Goal: Complete application form

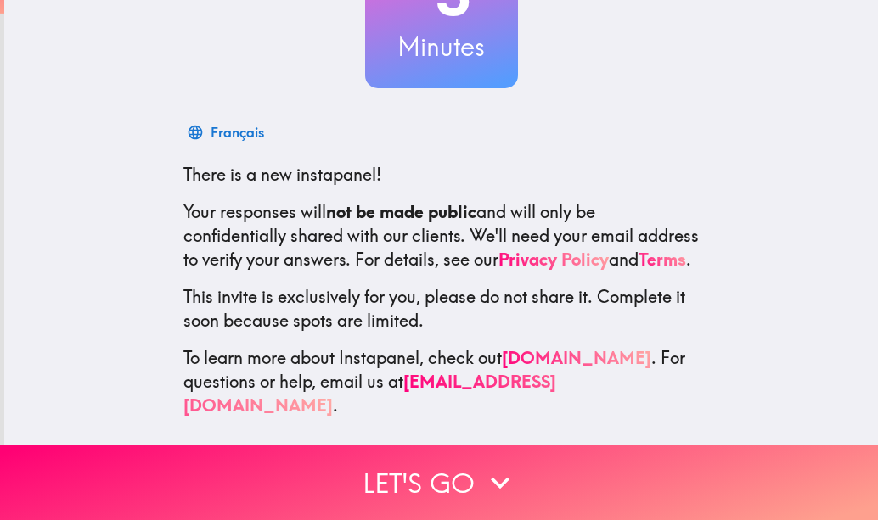
scroll to position [186, 0]
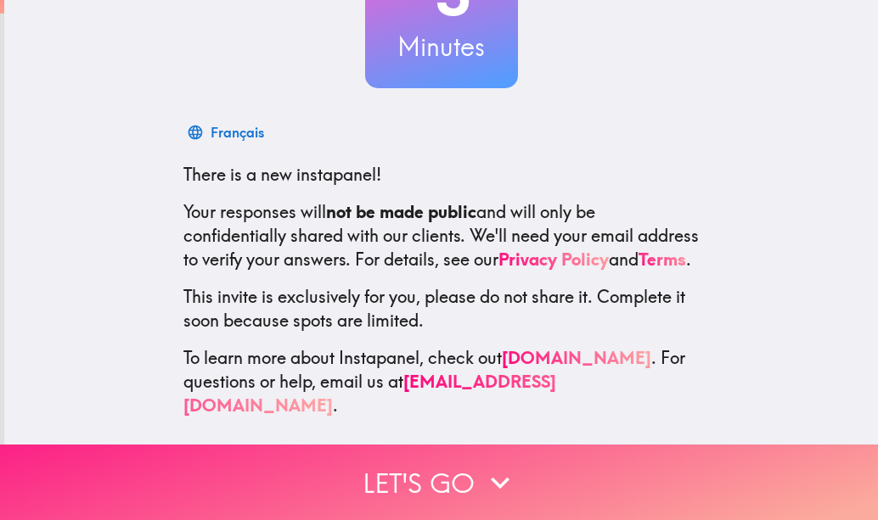
click at [481, 464] on icon "button" at bounding box center [499, 482] width 37 height 37
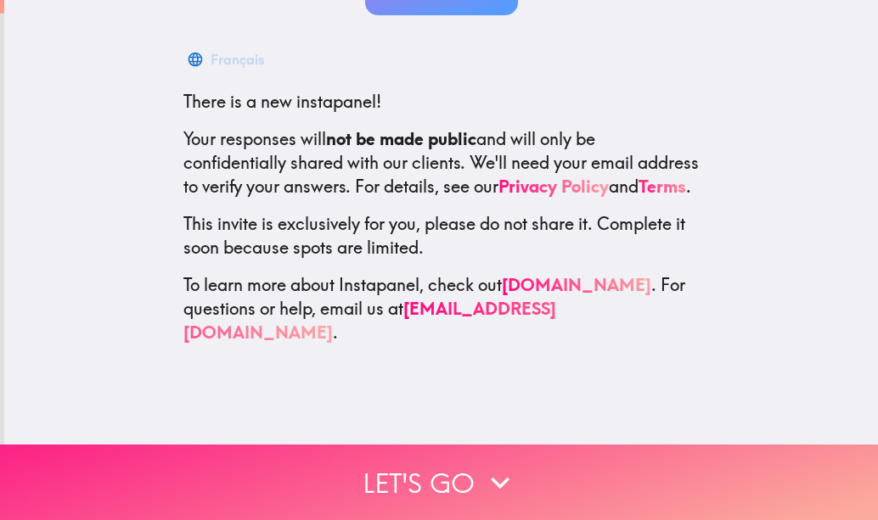
scroll to position [0, 0]
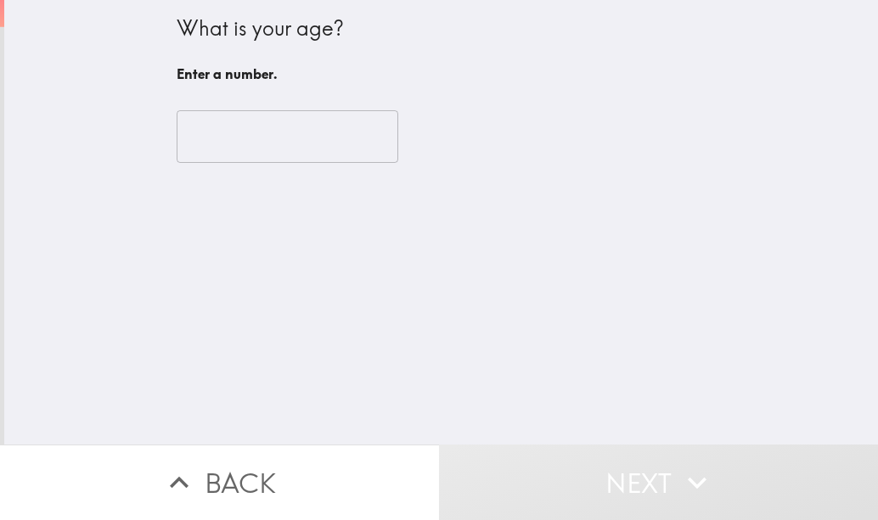
click at [333, 135] on input "number" at bounding box center [288, 136] width 222 height 53
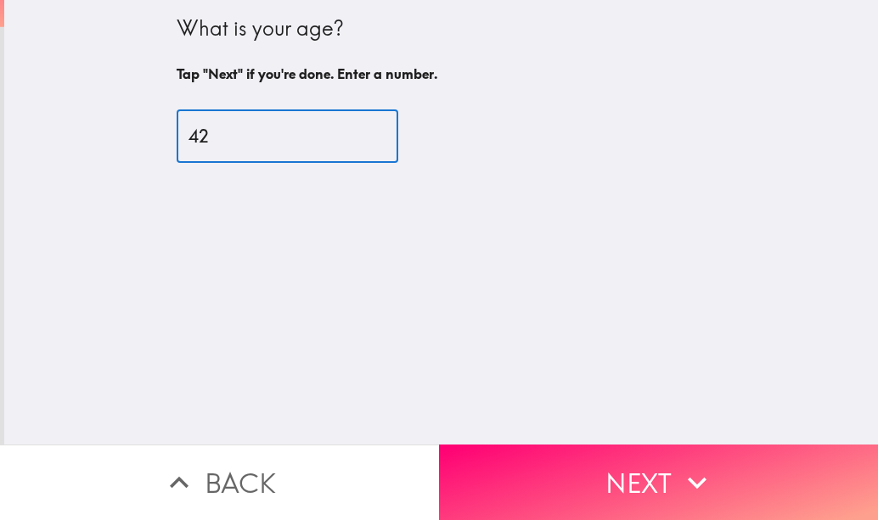
click at [350, 131] on input "43" at bounding box center [288, 136] width 222 height 53
click at [351, 143] on input "38" at bounding box center [288, 136] width 222 height 53
click at [354, 133] on input "39" at bounding box center [288, 136] width 222 height 53
type input "40"
click at [355, 133] on input "40" at bounding box center [288, 136] width 222 height 53
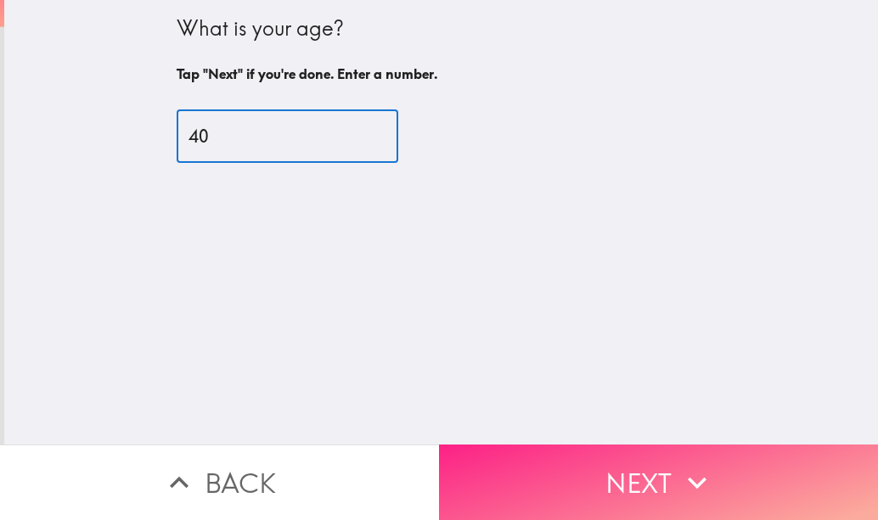
click at [543, 460] on button "Next" at bounding box center [658, 483] width 439 height 76
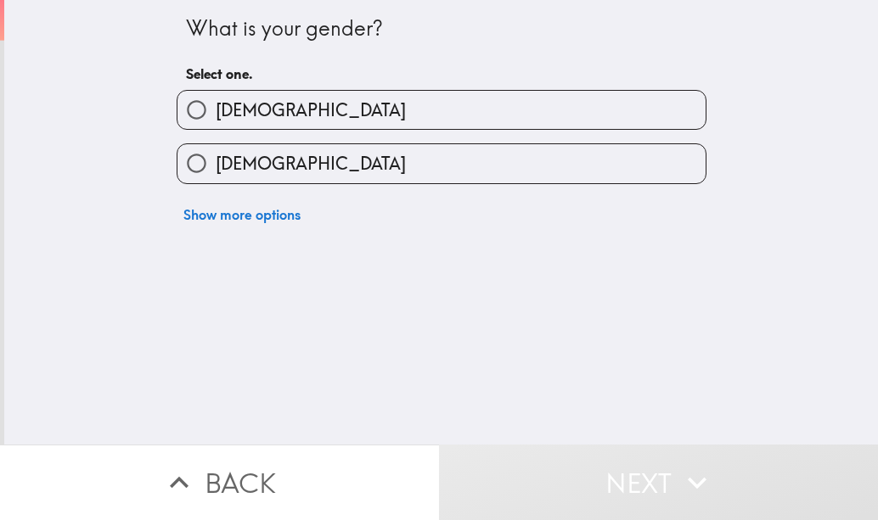
click at [465, 113] on label "[DEMOGRAPHIC_DATA]" at bounding box center [441, 110] width 528 height 38
click at [216, 113] on input "[DEMOGRAPHIC_DATA]" at bounding box center [196, 110] width 38 height 38
radio input "true"
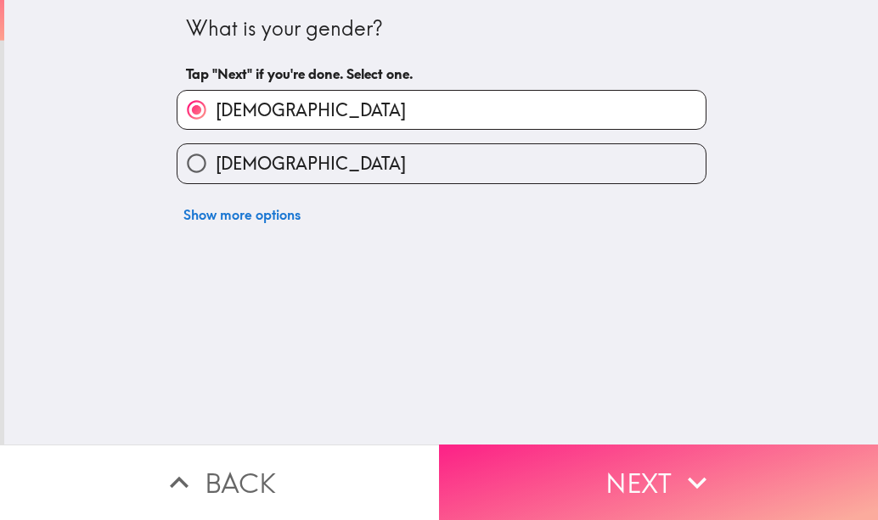
click at [568, 470] on button "Next" at bounding box center [658, 483] width 439 height 76
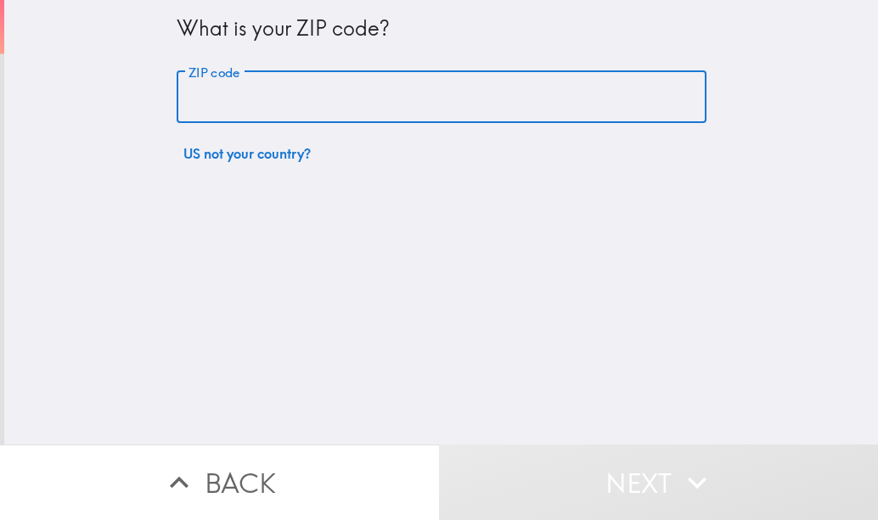
click at [602, 121] on input "ZIP code" at bounding box center [442, 97] width 530 height 53
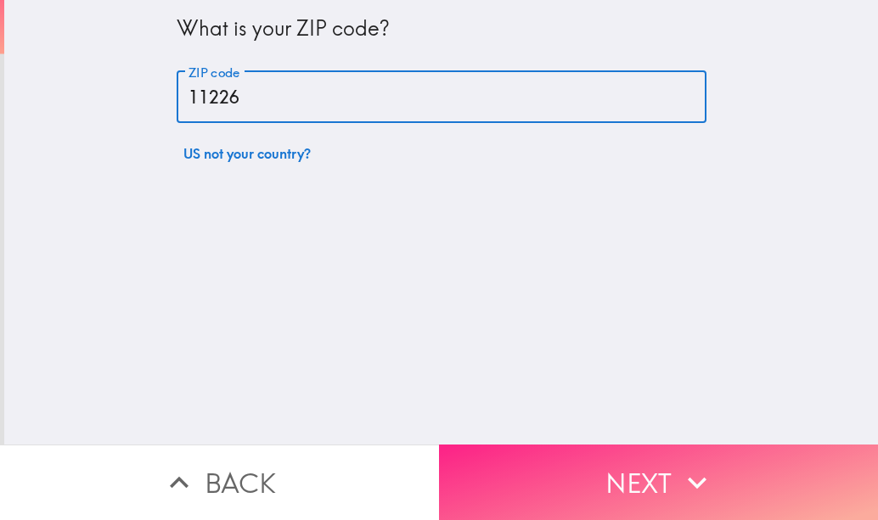
type input "11226"
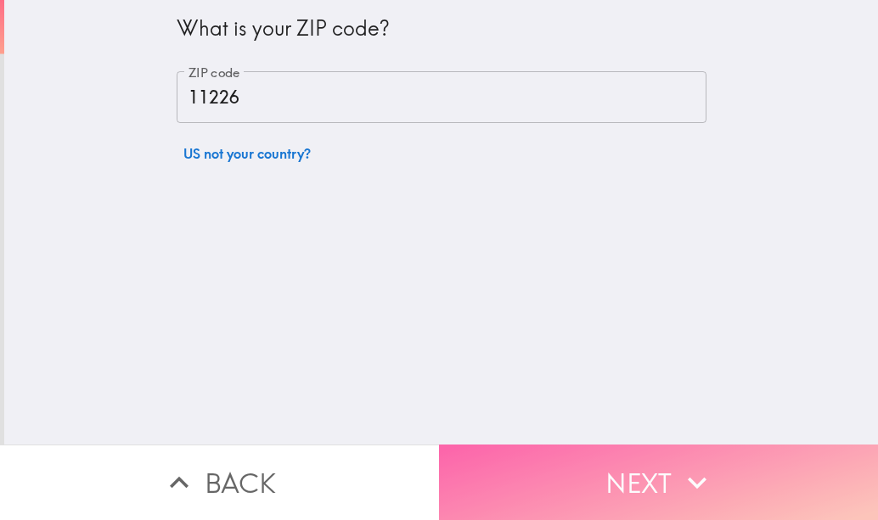
click at [637, 445] on button "Next" at bounding box center [658, 483] width 439 height 76
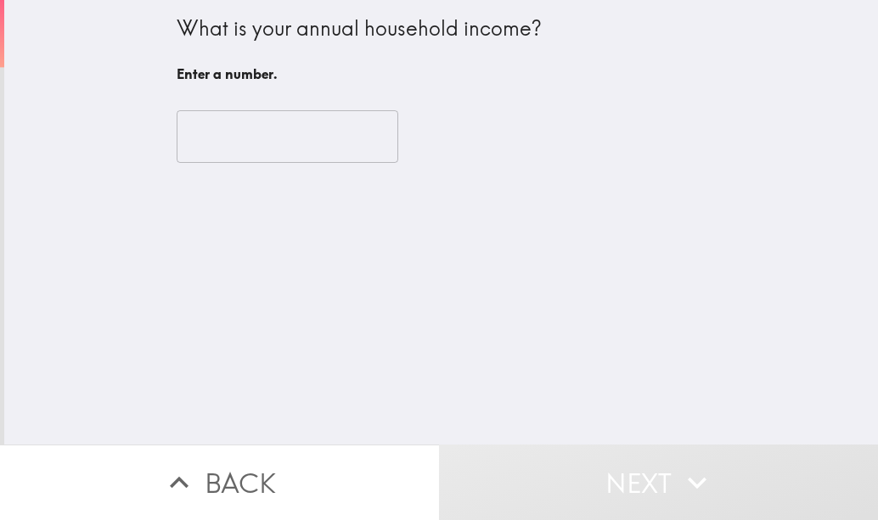
click at [306, 133] on input "number" at bounding box center [288, 136] width 222 height 53
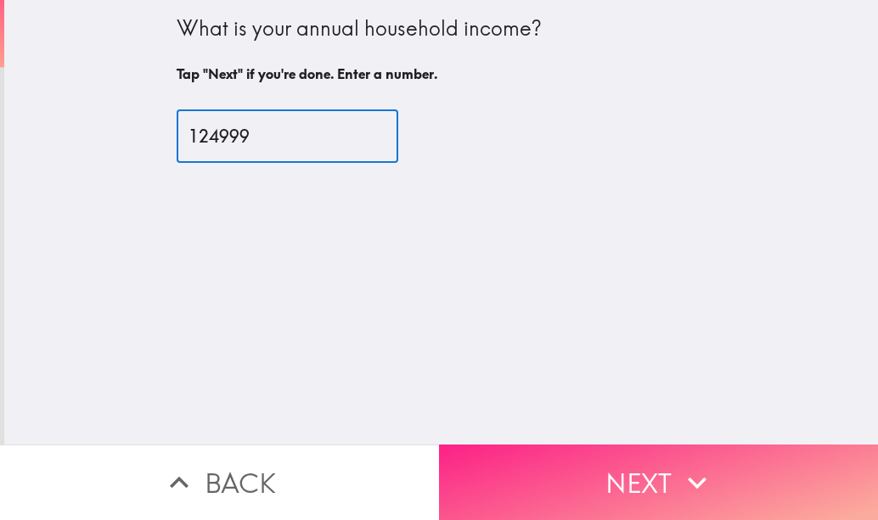
type input "124999"
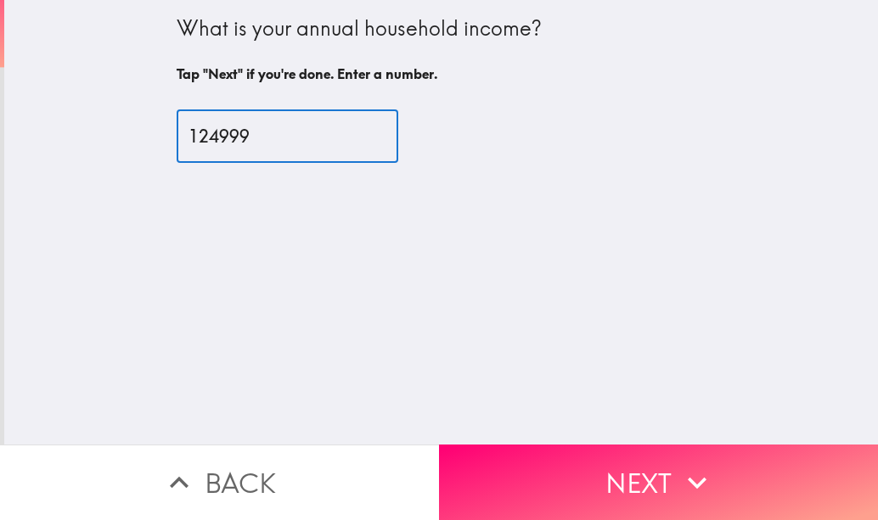
click at [541, 451] on button "Next" at bounding box center [658, 483] width 439 height 76
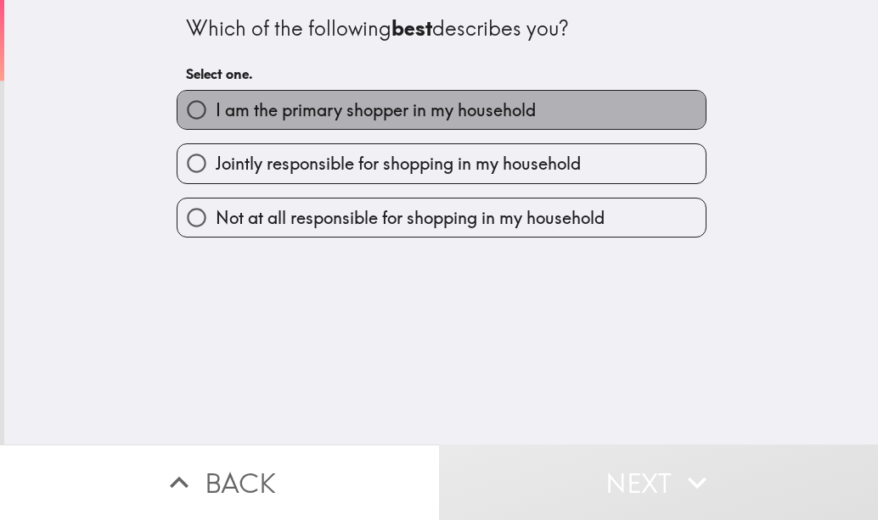
click at [480, 108] on span "I am the primary shopper in my household" at bounding box center [376, 110] width 320 height 24
click at [216, 108] on input "I am the primary shopper in my household" at bounding box center [196, 110] width 38 height 38
radio input "true"
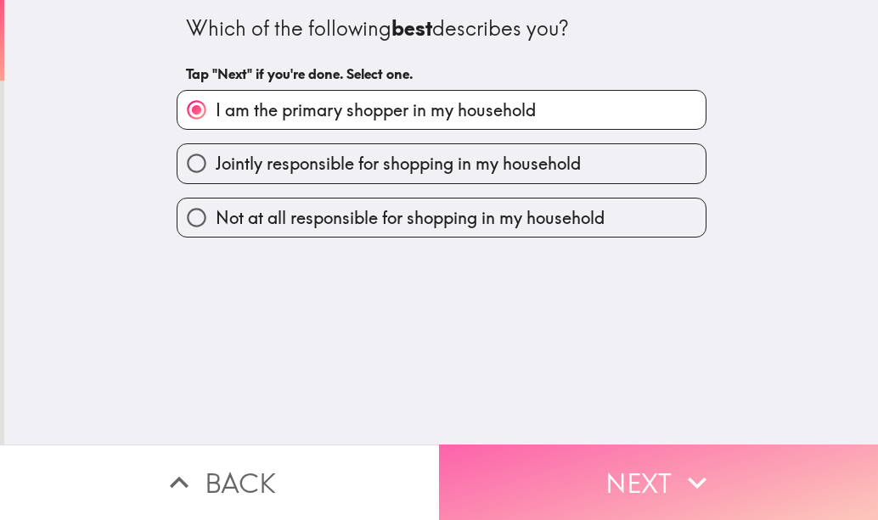
click at [593, 459] on button "Next" at bounding box center [658, 483] width 439 height 76
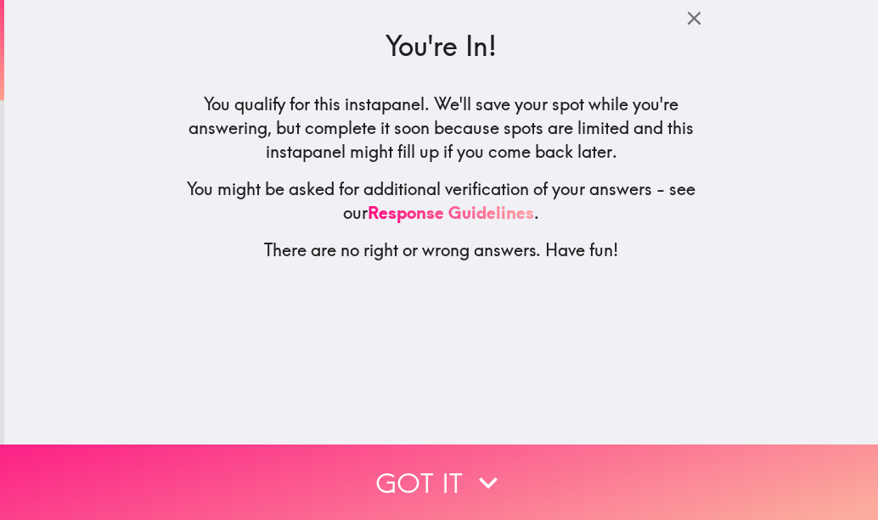
click at [545, 463] on button "Got it" at bounding box center [439, 483] width 878 height 76
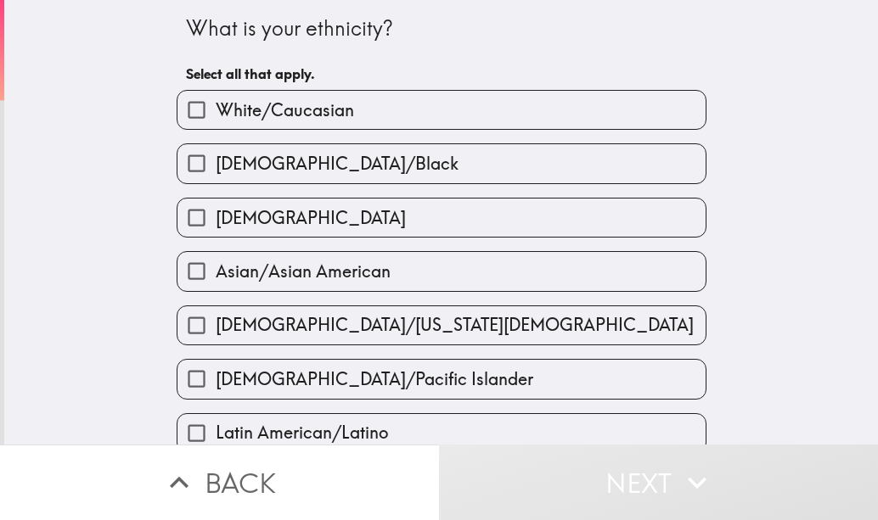
click at [519, 115] on label "White/Caucasian" at bounding box center [441, 110] width 528 height 38
click at [216, 115] on input "White/Caucasian" at bounding box center [196, 110] width 38 height 38
checkbox input "true"
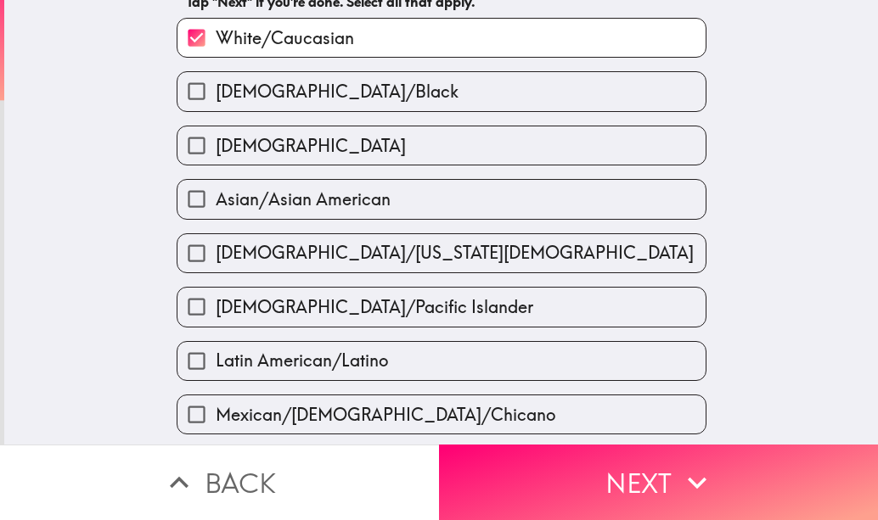
scroll to position [170, 0]
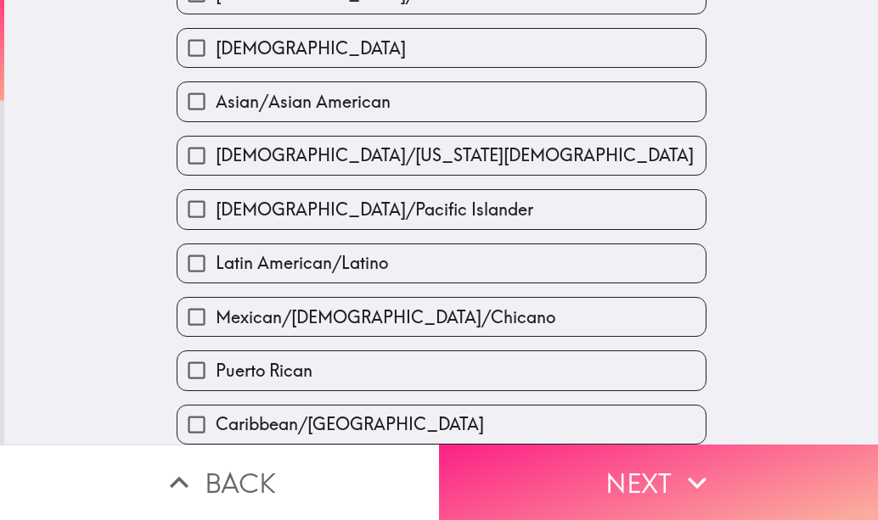
click at [557, 454] on button "Next" at bounding box center [658, 483] width 439 height 76
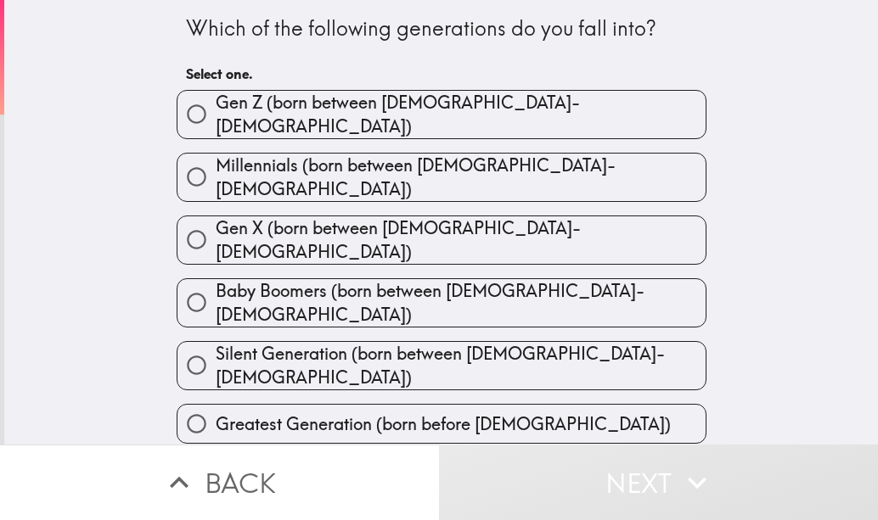
click at [483, 154] on span "Millennials (born between [DEMOGRAPHIC_DATA]-[DEMOGRAPHIC_DATA])" at bounding box center [461, 178] width 490 height 48
click at [216, 158] on input "Millennials (born between [DEMOGRAPHIC_DATA]-[DEMOGRAPHIC_DATA])" at bounding box center [196, 177] width 38 height 38
radio input "true"
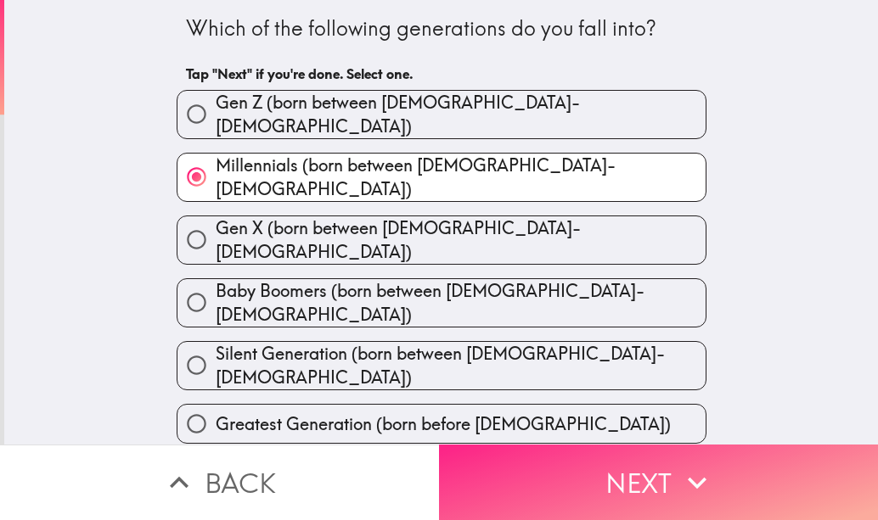
click at [547, 455] on button "Next" at bounding box center [658, 483] width 439 height 76
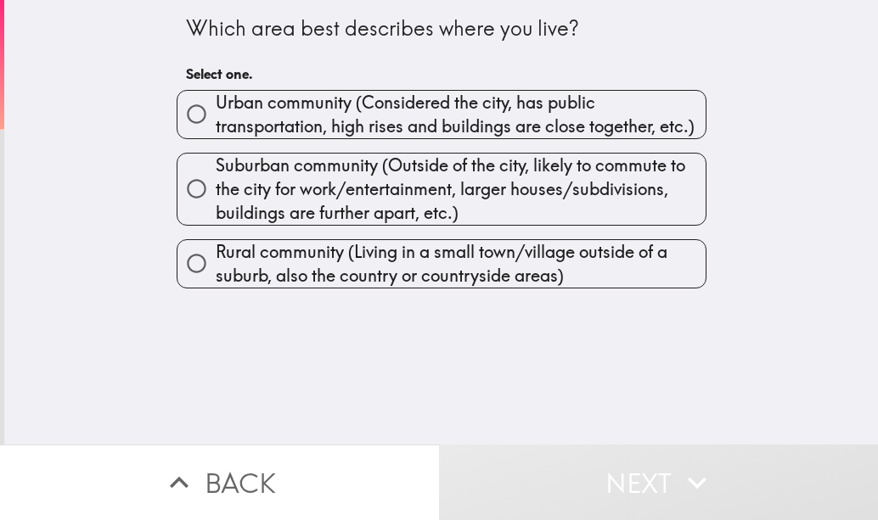
click at [400, 115] on span "Urban community (Considered the city, has public transportation, high rises and…" at bounding box center [461, 115] width 490 height 48
click at [216, 115] on input "Urban community (Considered the city, has public transportation, high rises and…" at bounding box center [196, 114] width 38 height 38
radio input "true"
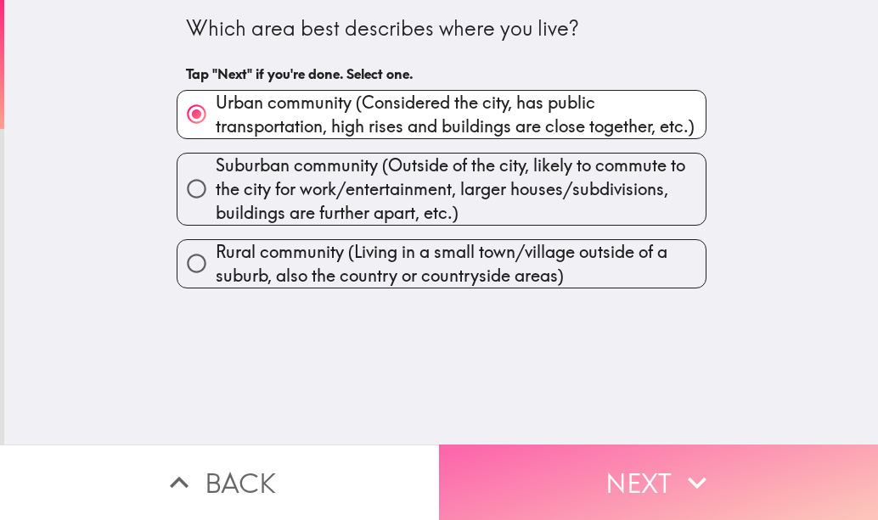
click at [524, 467] on button "Next" at bounding box center [658, 483] width 439 height 76
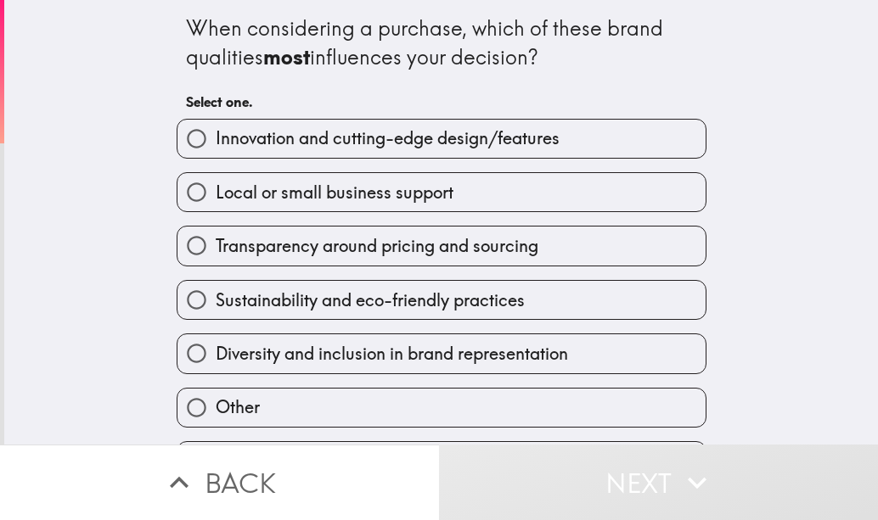
click at [408, 187] on span "Local or small business support" at bounding box center [335, 193] width 238 height 24
click at [216, 187] on input "Local or small business support" at bounding box center [196, 192] width 38 height 38
radio input "true"
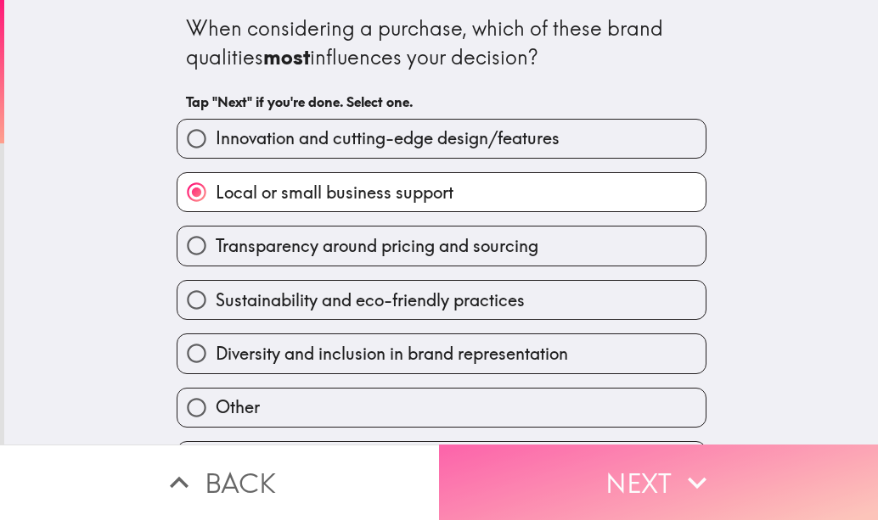
click at [504, 446] on button "Next" at bounding box center [658, 483] width 439 height 76
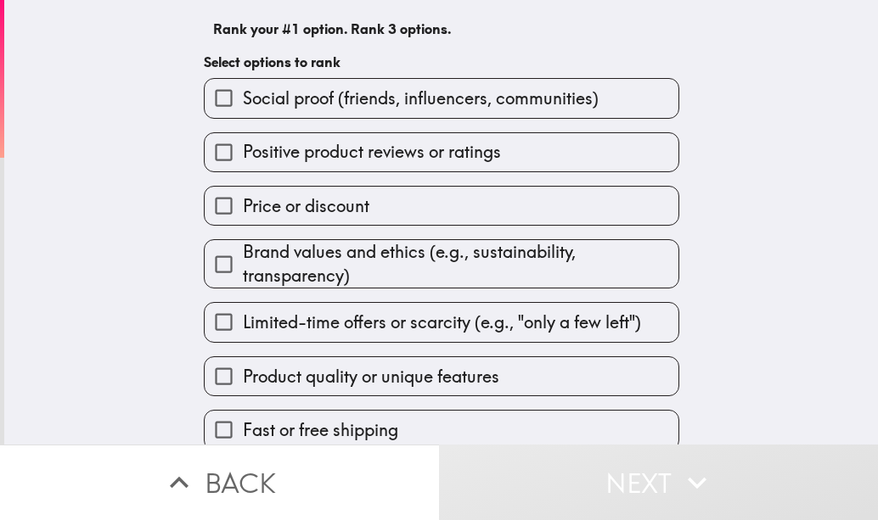
scroll to position [149, 0]
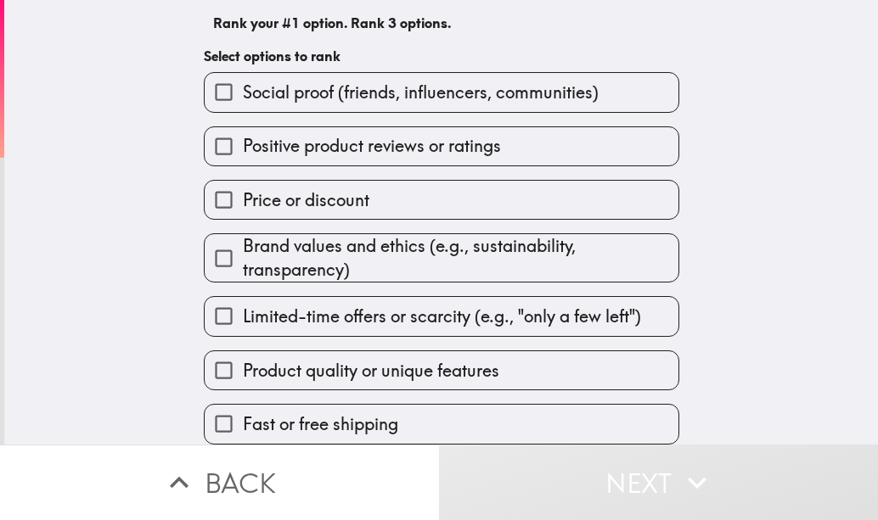
click at [460, 240] on span "Brand values and ethics (e.g., sustainability, transparency)" at bounding box center [460, 258] width 435 height 48
click at [243, 240] on input "Brand values and ethics (e.g., sustainability, transparency)" at bounding box center [224, 258] width 38 height 38
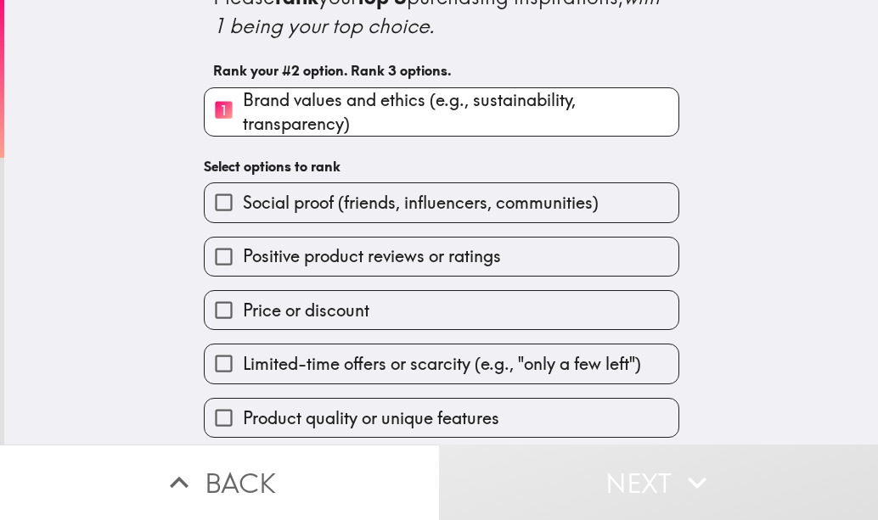
scroll to position [64, 0]
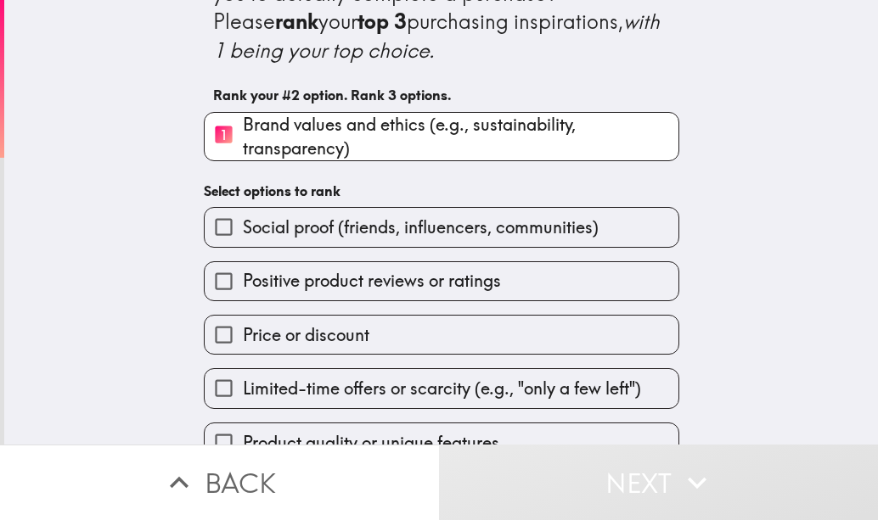
click at [462, 229] on span "Social proof (friends, influencers, communities)" at bounding box center [421, 228] width 356 height 24
click at [243, 229] on input "Social proof (friends, influencers, communities)" at bounding box center [224, 227] width 38 height 38
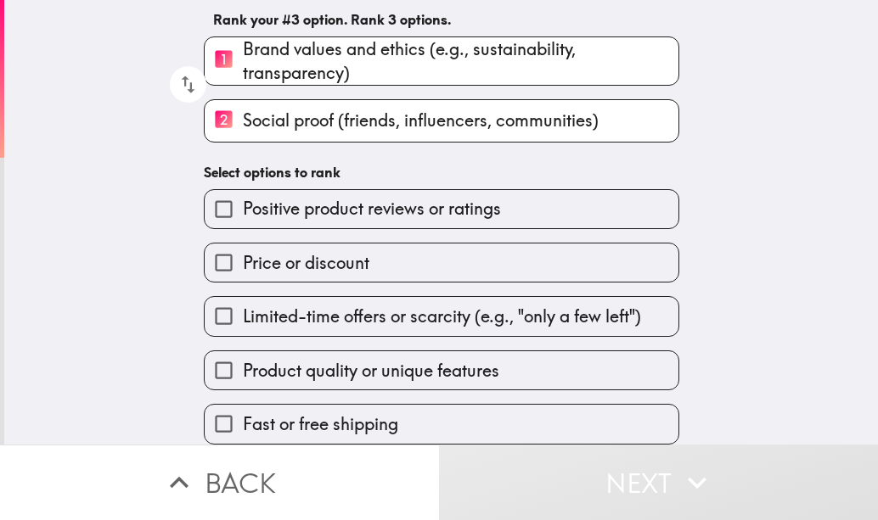
scroll to position [152, 0]
click at [440, 297] on label "Limited-time offers or scarcity (e.g., "only a few left")" at bounding box center [442, 316] width 474 height 38
click at [243, 297] on input "Limited-time offers or scarcity (e.g., "only a few left")" at bounding box center [224, 316] width 38 height 38
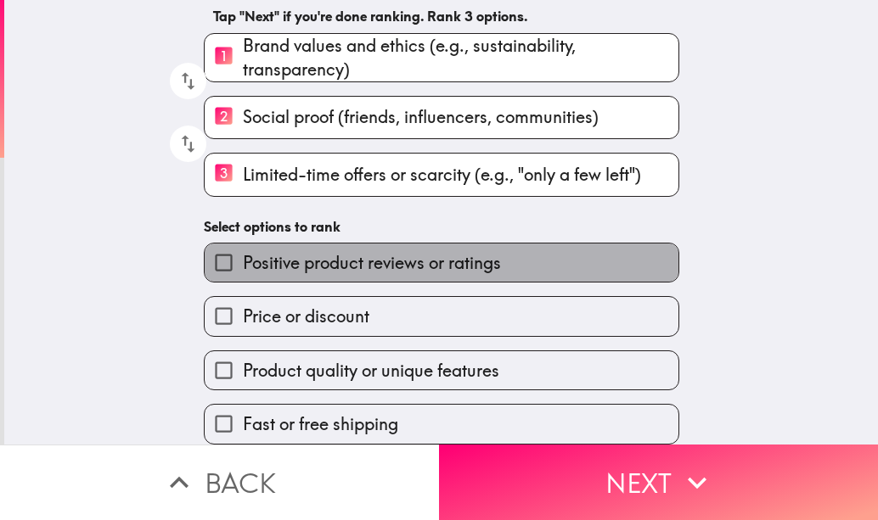
click at [438, 255] on span "Positive product reviews or ratings" at bounding box center [372, 263] width 258 height 24
click at [243, 255] on input "Positive product reviews or ratings" at bounding box center [224, 263] width 38 height 38
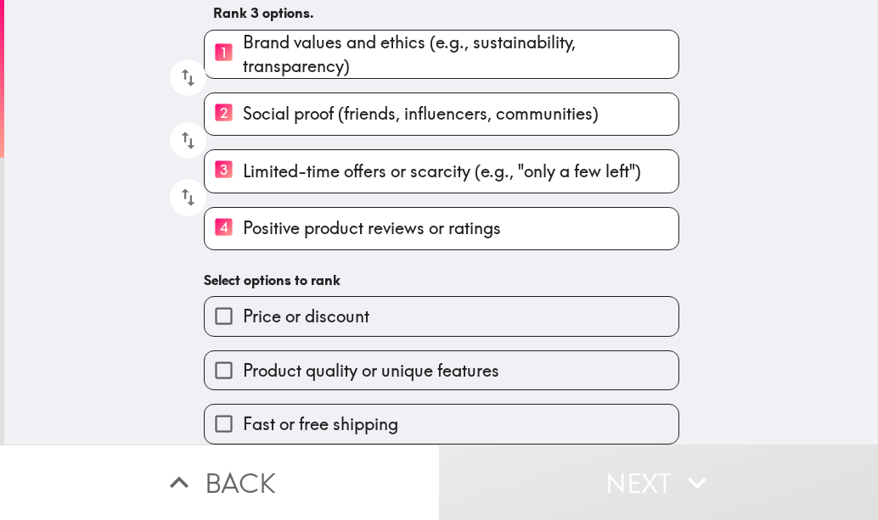
scroll to position [159, 0]
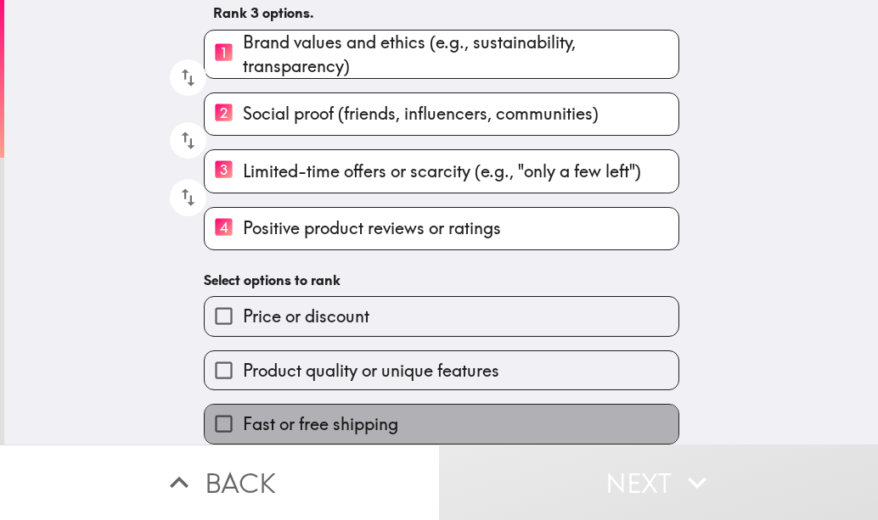
click at [415, 405] on label "Fast or free shipping" at bounding box center [442, 424] width 474 height 38
click at [243, 405] on input "Fast or free shipping" at bounding box center [224, 424] width 38 height 38
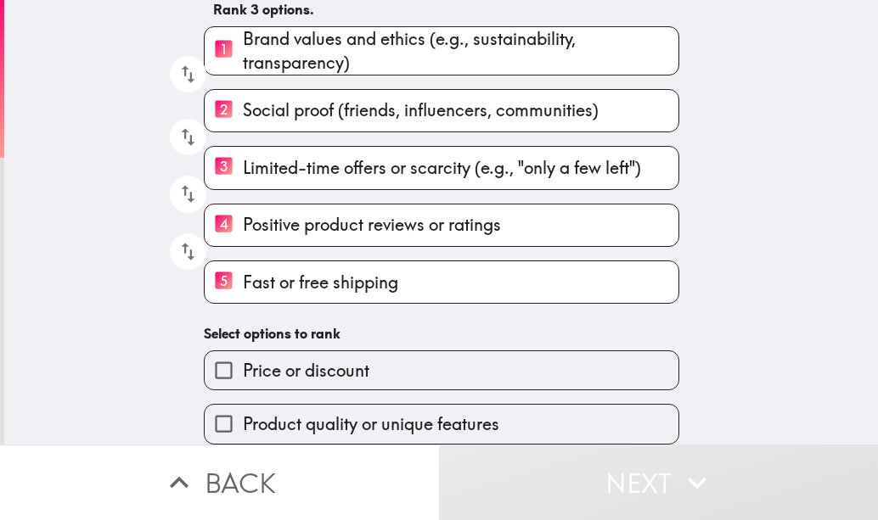
click at [418, 338] on div "Price or discount" at bounding box center [434, 363] width 489 height 53
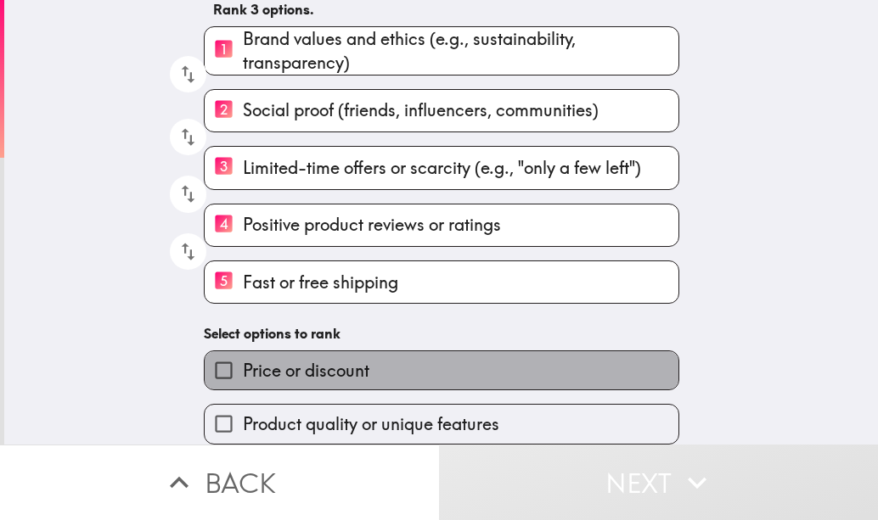
click at [414, 359] on label "Price or discount" at bounding box center [442, 370] width 474 height 38
click at [243, 359] on input "Price or discount" at bounding box center [224, 370] width 38 height 38
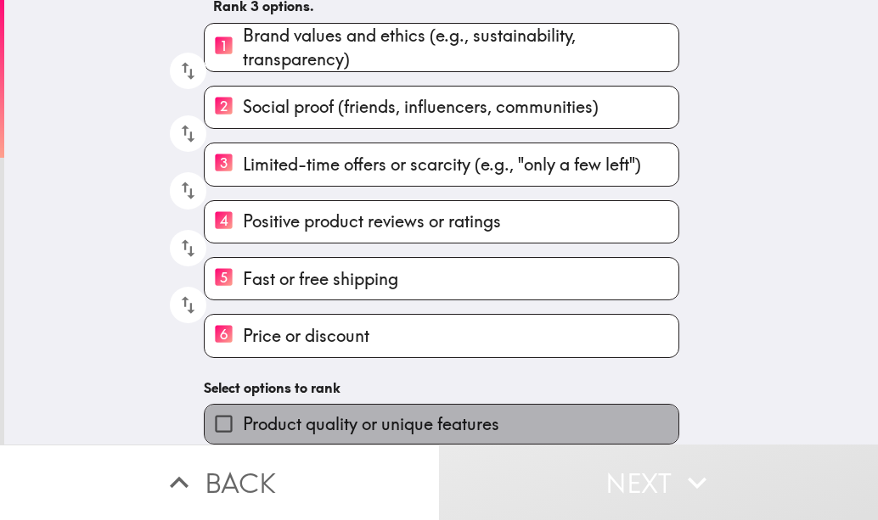
click at [412, 405] on label "Product quality or unique features" at bounding box center [442, 424] width 474 height 38
click at [243, 405] on input "Product quality or unique features" at bounding box center [224, 424] width 38 height 38
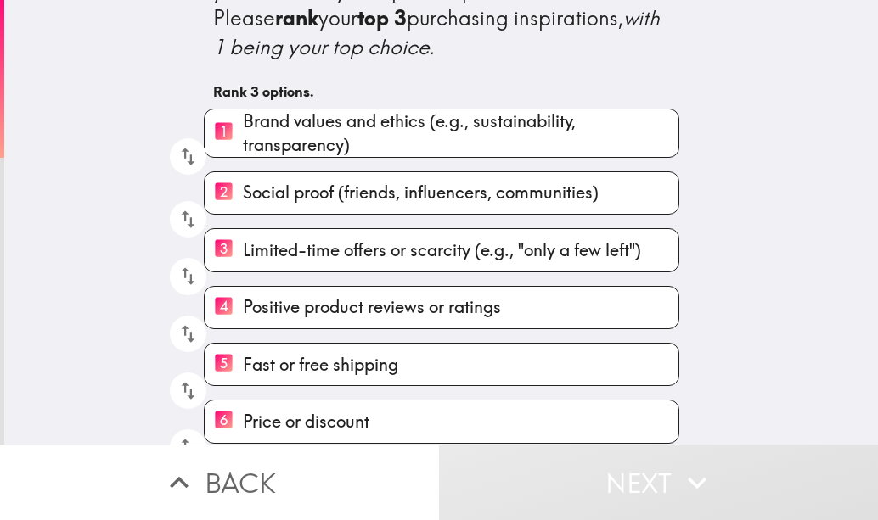
scroll to position [136, 0]
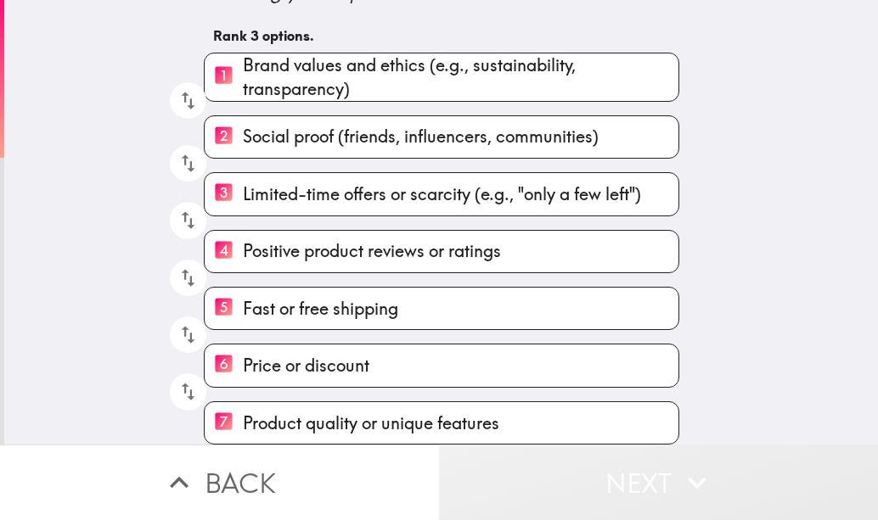
click at [618, 463] on button "Next" at bounding box center [658, 483] width 439 height 76
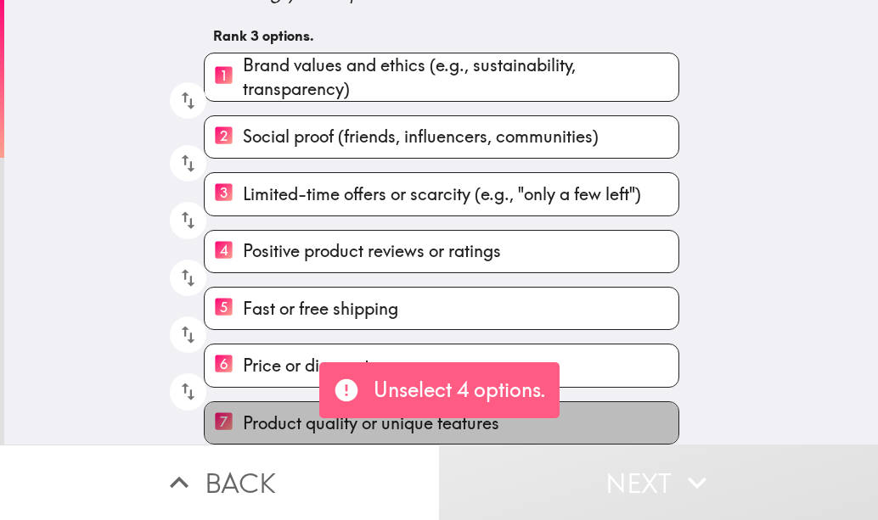
click at [579, 419] on label "7 Product quality or unique features" at bounding box center [442, 423] width 474 height 42
click at [243, 419] on input "7 Product quality or unique features" at bounding box center [224, 423] width 38 height 42
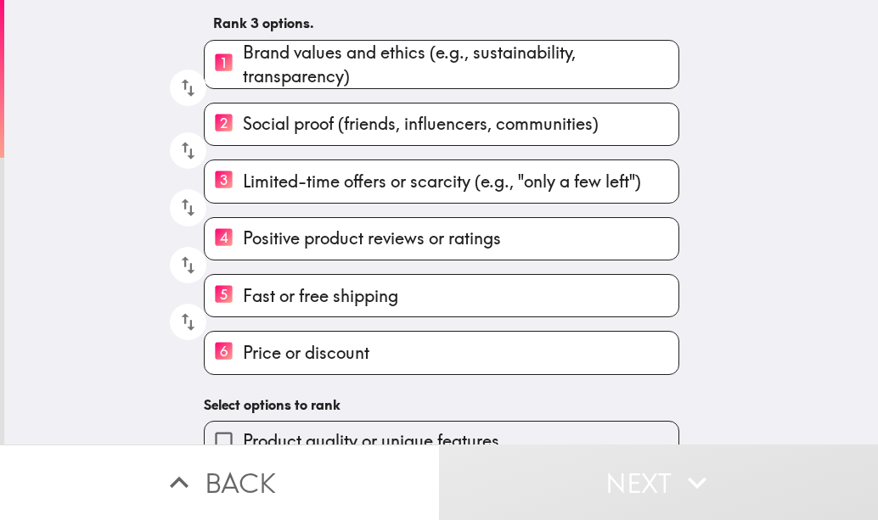
click at [567, 367] on label "6 Price or discount" at bounding box center [442, 353] width 474 height 42
click at [243, 367] on input "6 Price or discount" at bounding box center [224, 353] width 38 height 42
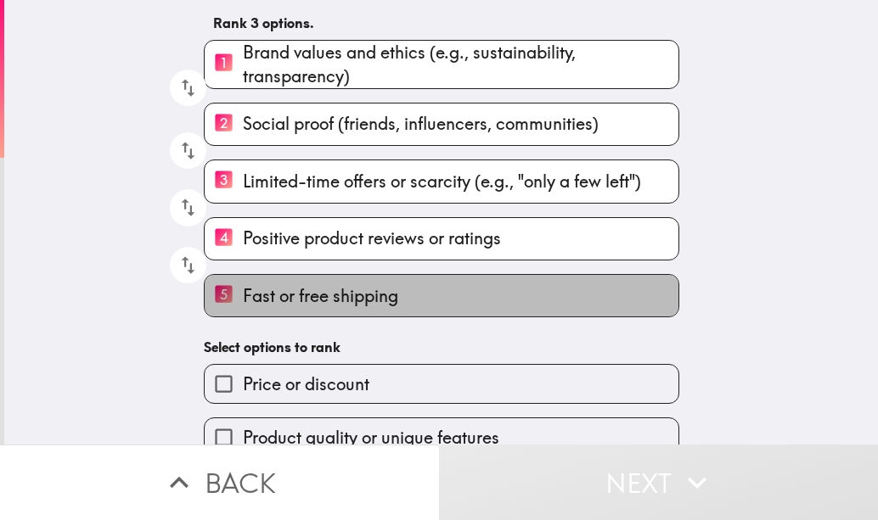
click at [528, 288] on label "5 Fast or free shipping" at bounding box center [442, 296] width 474 height 42
click at [243, 288] on input "5 Fast or free shipping" at bounding box center [224, 296] width 38 height 42
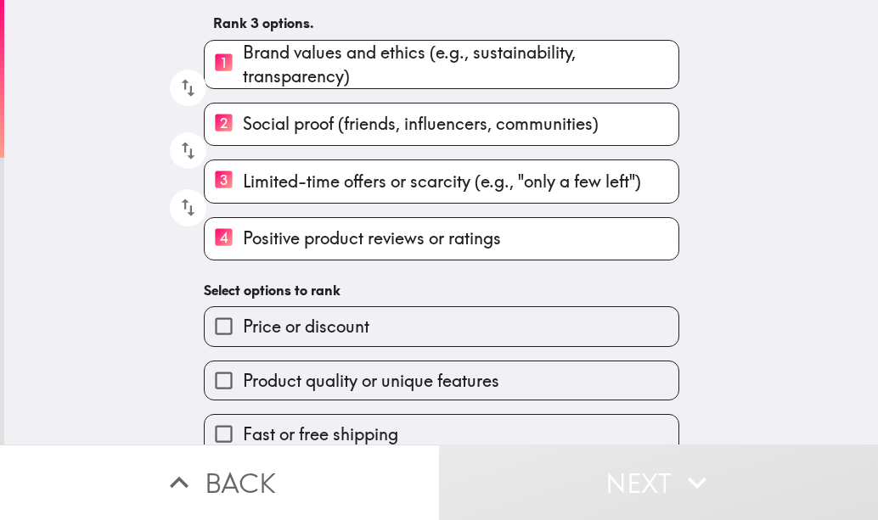
scroll to position [159, 0]
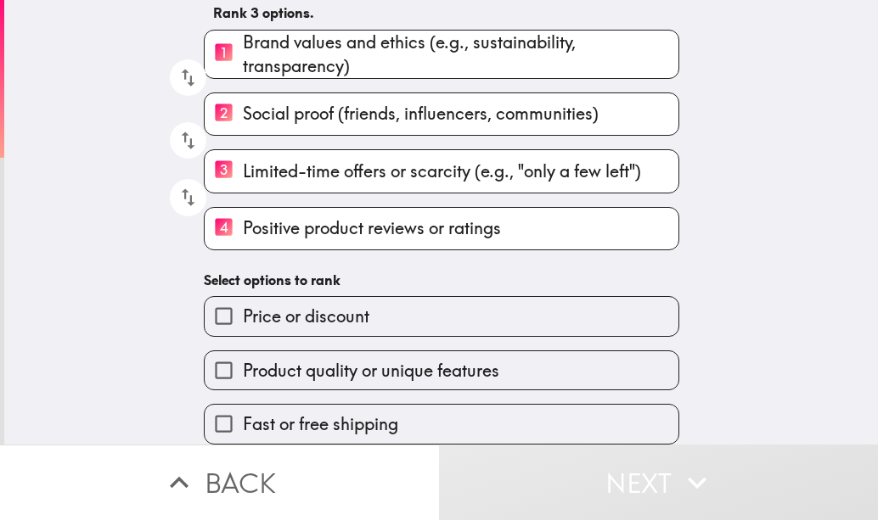
click at [574, 464] on button "Next" at bounding box center [658, 483] width 439 height 76
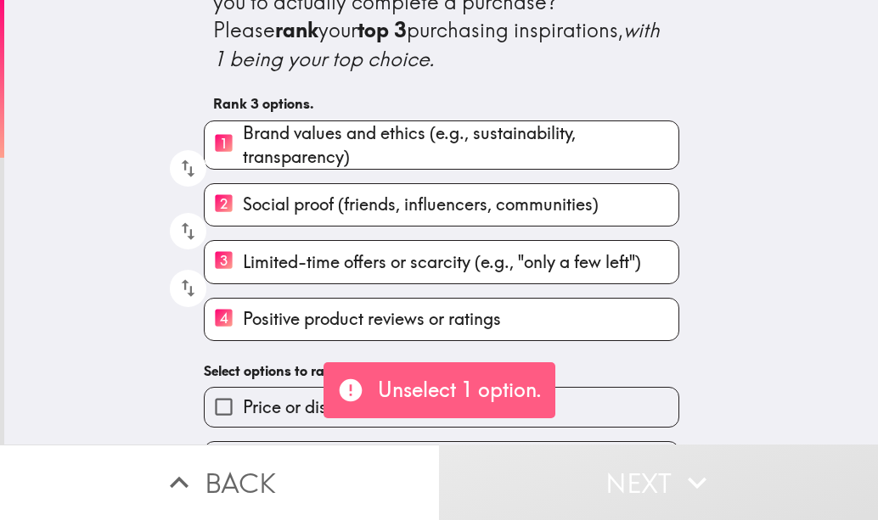
scroll to position [85, 0]
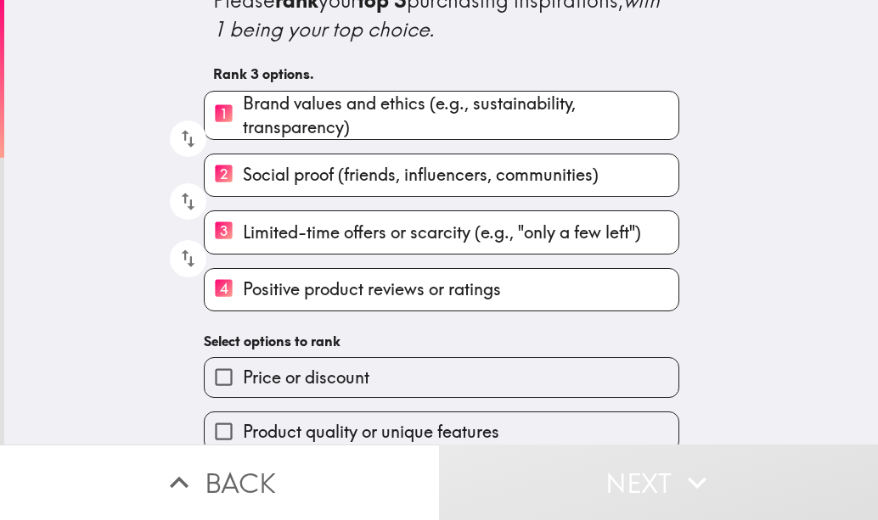
click at [562, 222] on span "Limited-time offers or scarcity (e.g., "only a few left")" at bounding box center [442, 233] width 398 height 24
click at [243, 222] on input "3 Limited-time offers or scarcity (e.g., "only a few left")" at bounding box center [224, 232] width 38 height 42
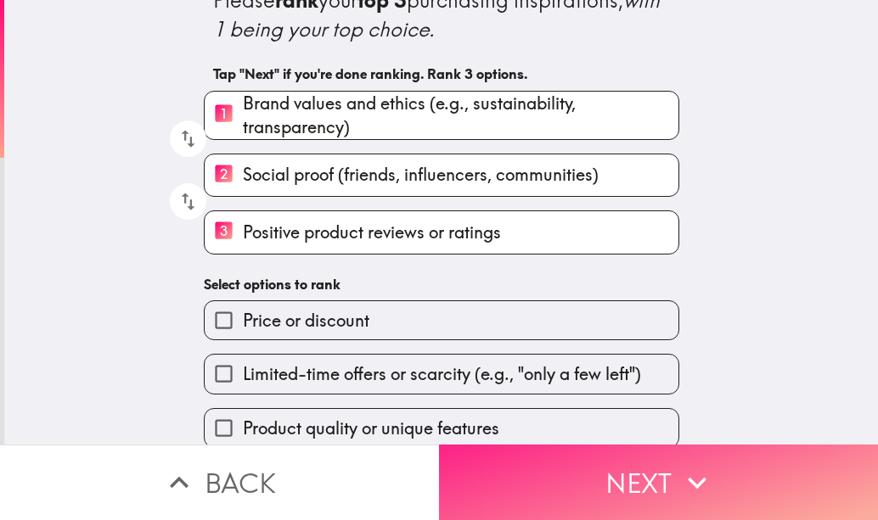
click at [614, 507] on button "Next" at bounding box center [658, 483] width 439 height 76
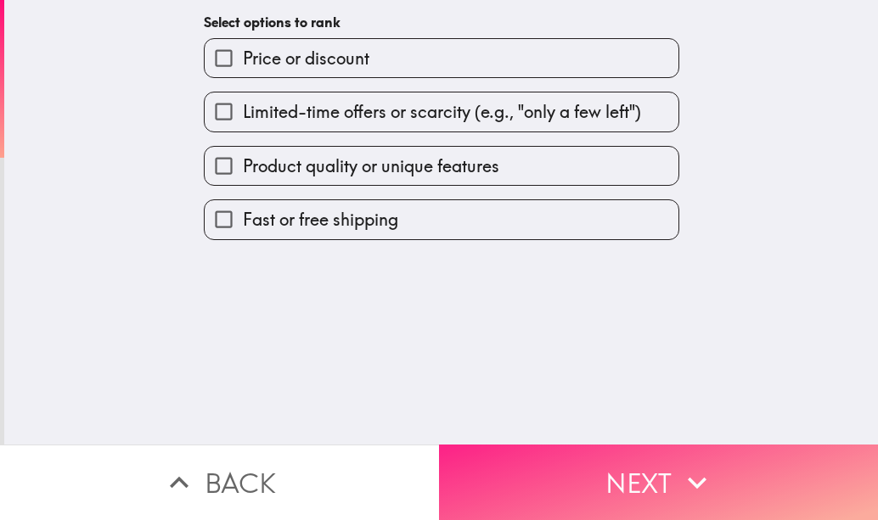
scroll to position [0, 0]
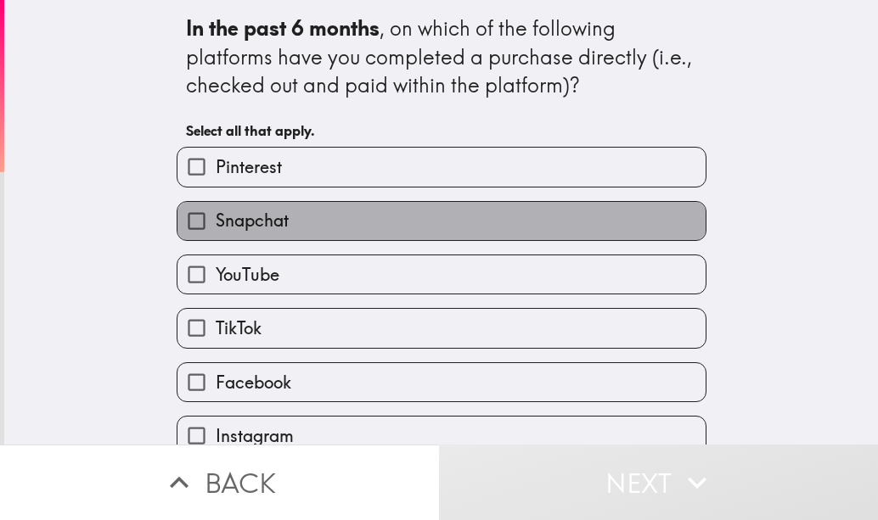
click at [535, 231] on label "Snapchat" at bounding box center [441, 221] width 528 height 38
click at [216, 231] on input "Snapchat" at bounding box center [196, 221] width 38 height 38
checkbox input "true"
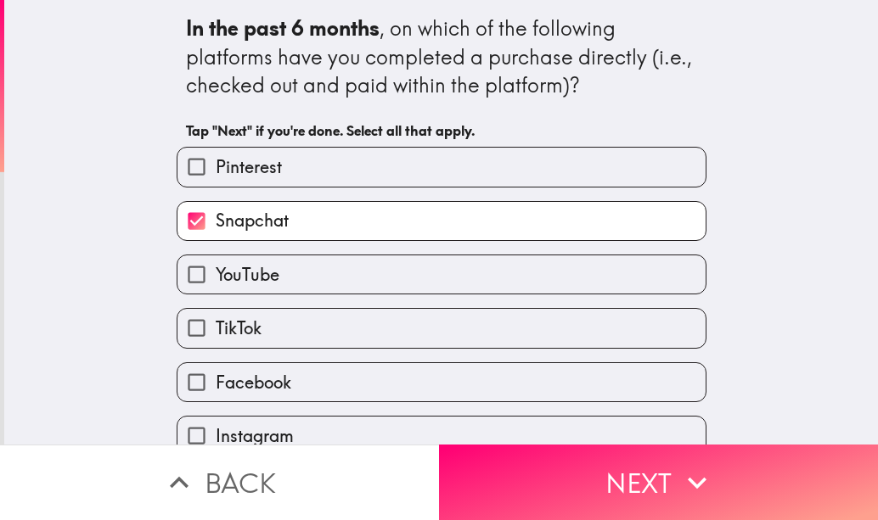
click at [508, 272] on label "YouTube" at bounding box center [441, 274] width 528 height 38
click at [216, 272] on input "YouTube" at bounding box center [196, 274] width 38 height 38
checkbox input "true"
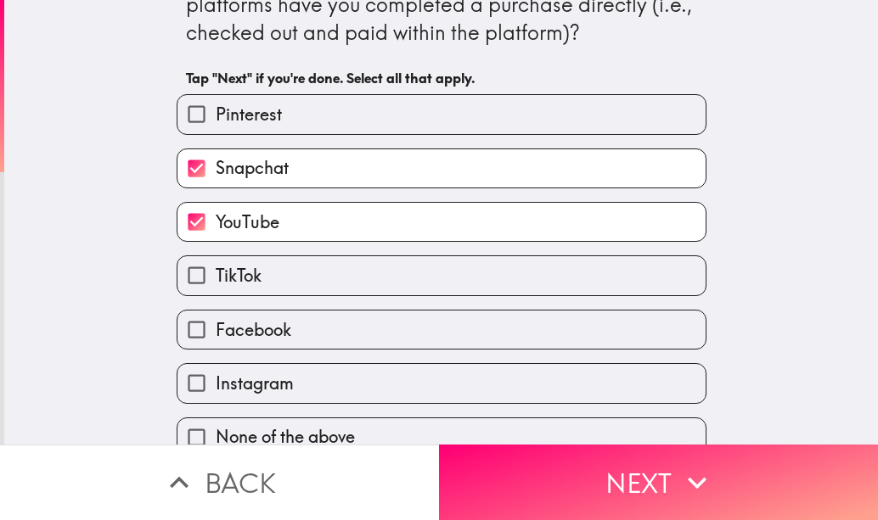
scroll to position [78, 0]
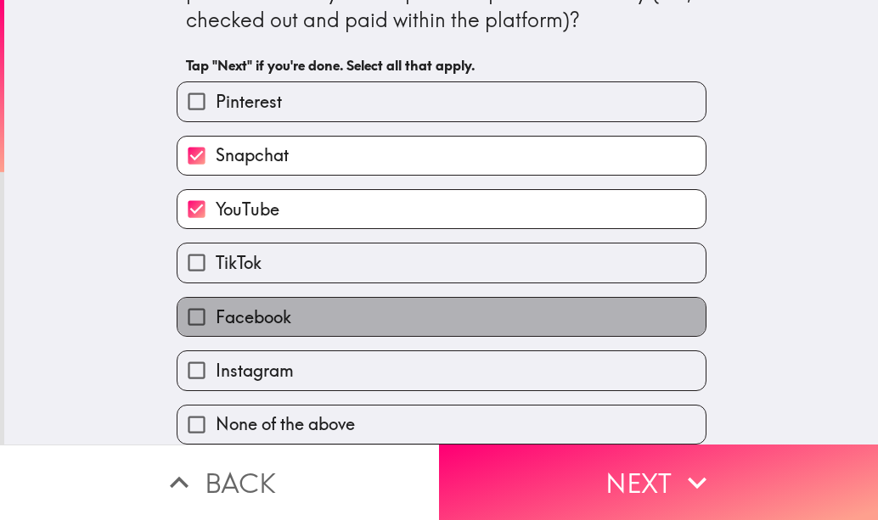
click at [482, 317] on label "Facebook" at bounding box center [441, 317] width 528 height 38
click at [216, 317] on input "Facebook" at bounding box center [196, 317] width 38 height 38
checkbox input "true"
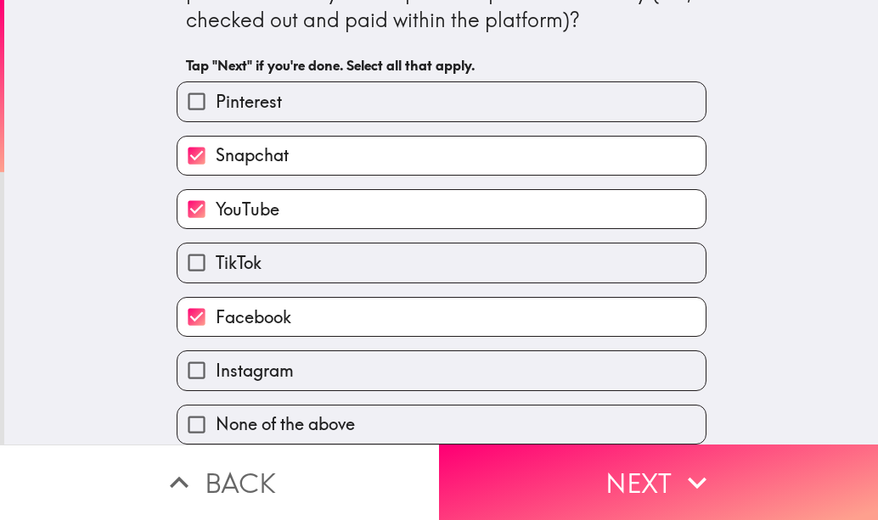
click at [475, 367] on label "Instagram" at bounding box center [441, 370] width 528 height 38
click at [216, 367] on input "Instagram" at bounding box center [196, 370] width 38 height 38
checkbox input "true"
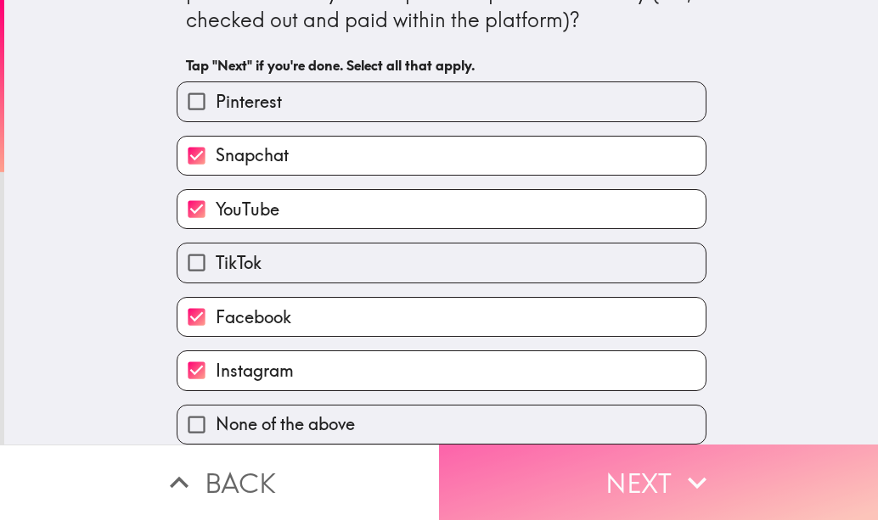
click at [525, 461] on button "Next" at bounding box center [658, 483] width 439 height 76
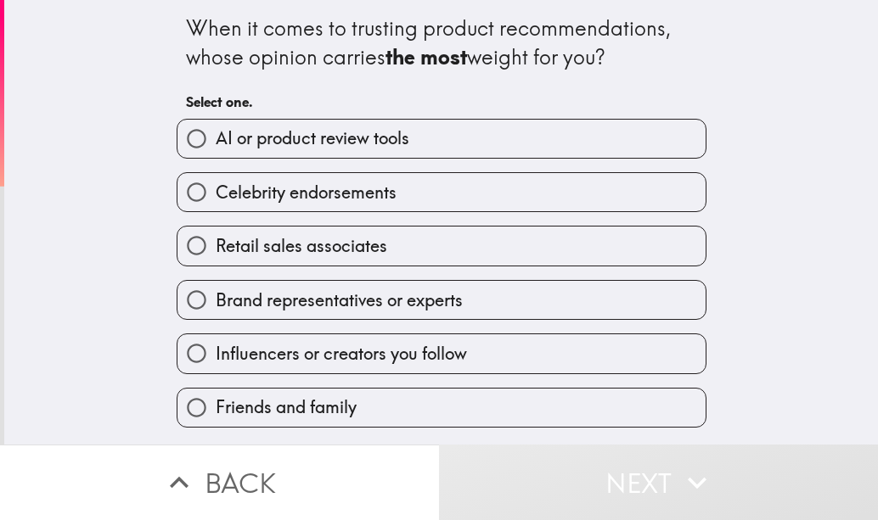
click at [457, 139] on label "AI or product review tools" at bounding box center [441, 139] width 528 height 38
click at [216, 139] on input "AI or product review tools" at bounding box center [196, 139] width 38 height 38
radio input "true"
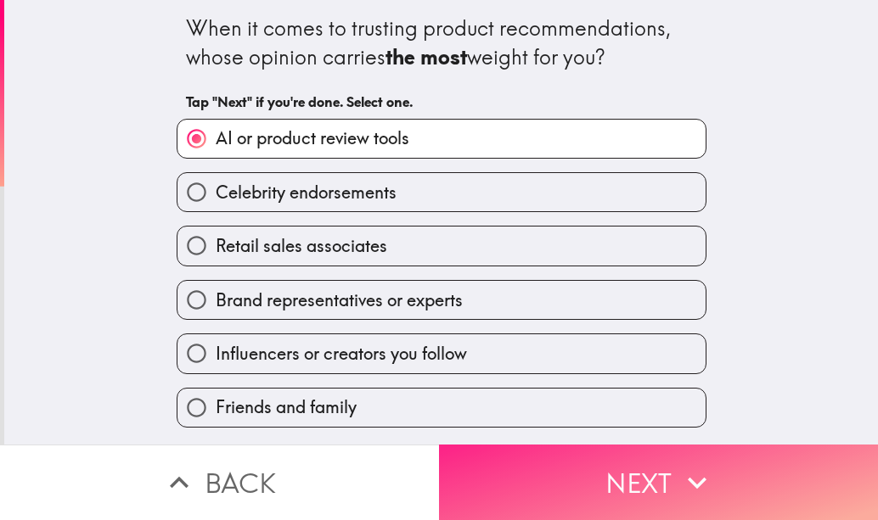
click at [472, 459] on button "Next" at bounding box center [658, 483] width 439 height 76
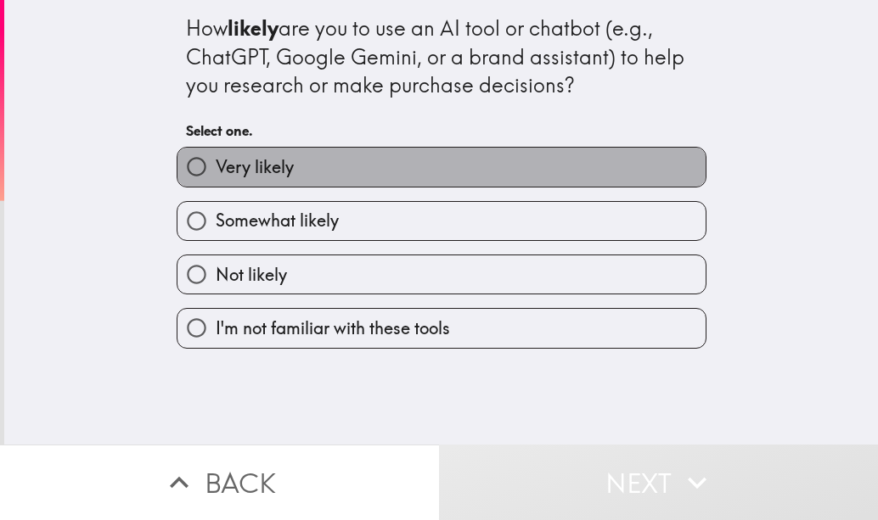
click at [465, 161] on label "Very likely" at bounding box center [441, 167] width 528 height 38
click at [216, 161] on input "Very likely" at bounding box center [196, 167] width 38 height 38
radio input "true"
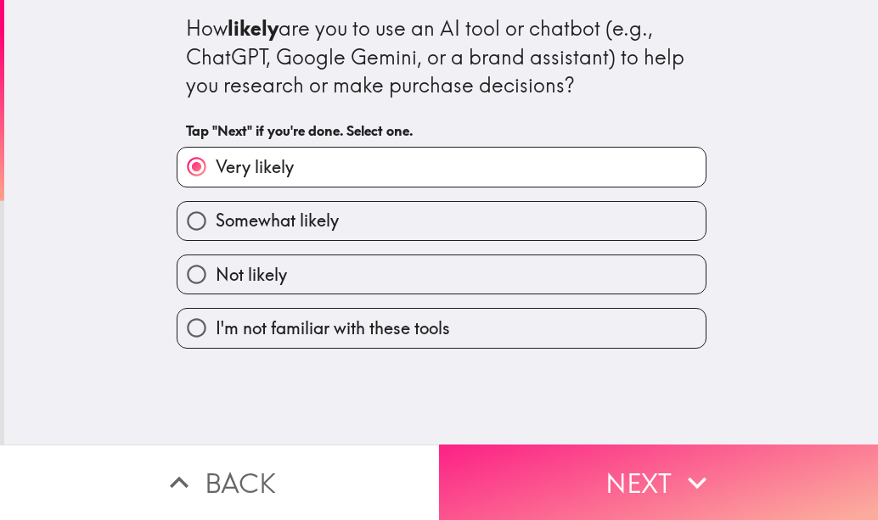
click at [520, 448] on button "Next" at bounding box center [658, 483] width 439 height 76
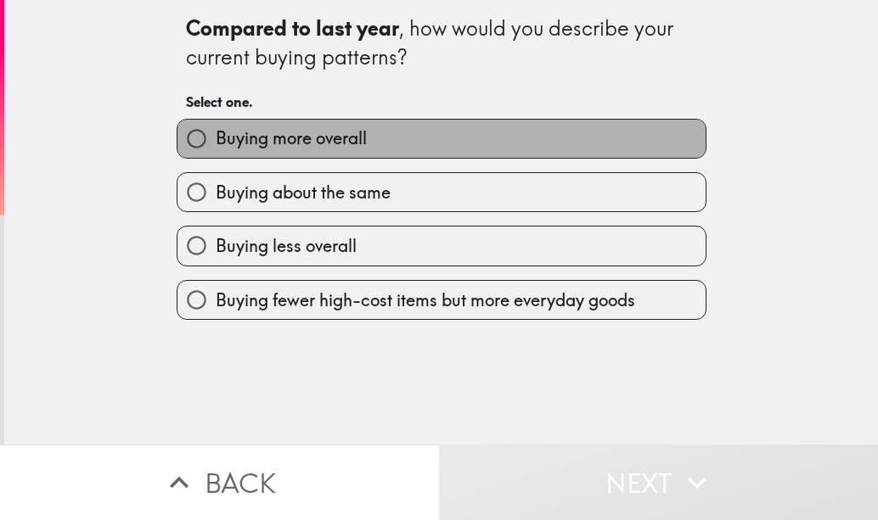
click at [477, 136] on label "Buying more overall" at bounding box center [441, 139] width 528 height 38
click at [216, 136] on input "Buying more overall" at bounding box center [196, 139] width 38 height 38
radio input "true"
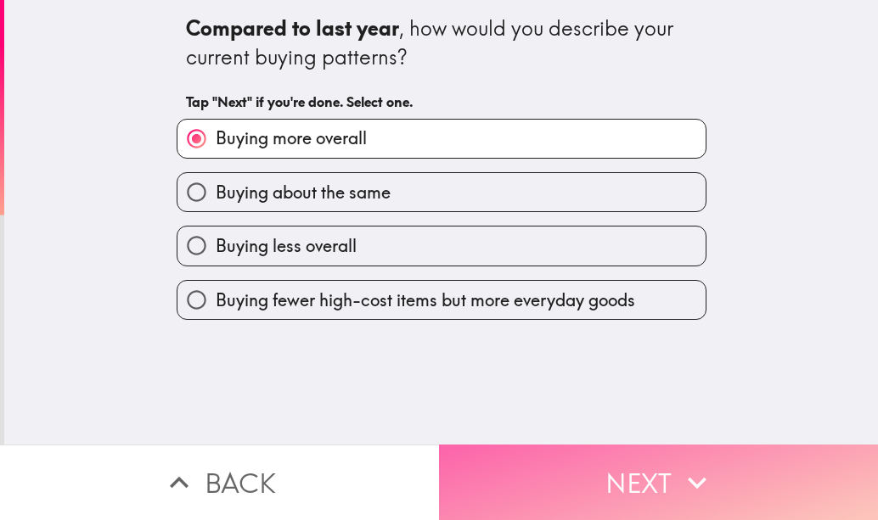
click at [555, 467] on button "Next" at bounding box center [658, 483] width 439 height 76
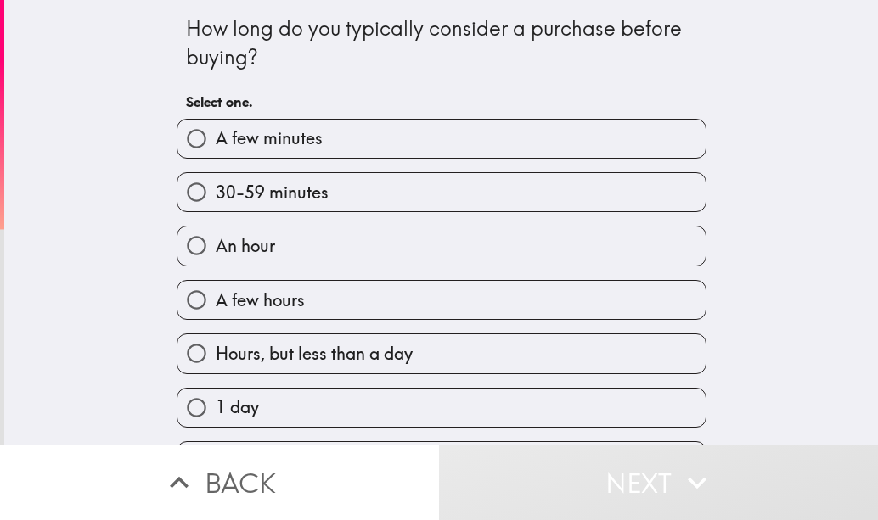
click at [462, 186] on label "30-59 minutes" at bounding box center [441, 192] width 528 height 38
click at [216, 186] on input "30-59 minutes" at bounding box center [196, 192] width 38 height 38
radio input "true"
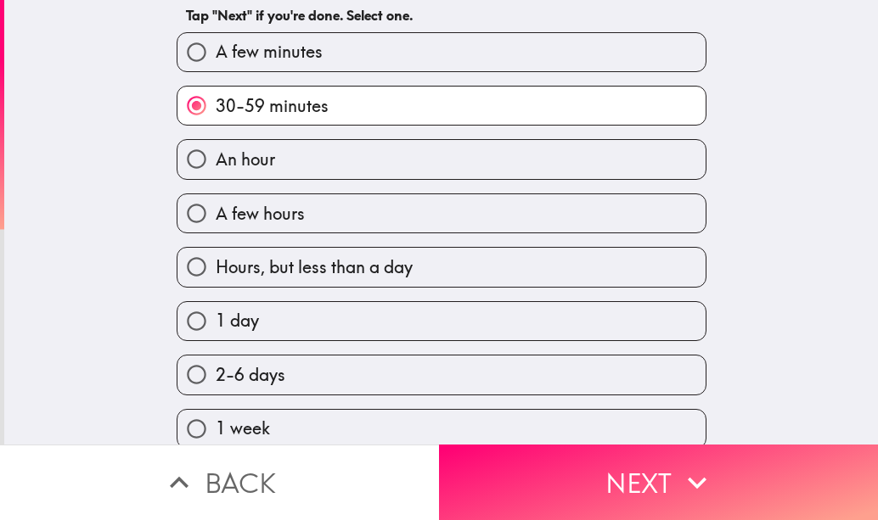
scroll to position [85, 0]
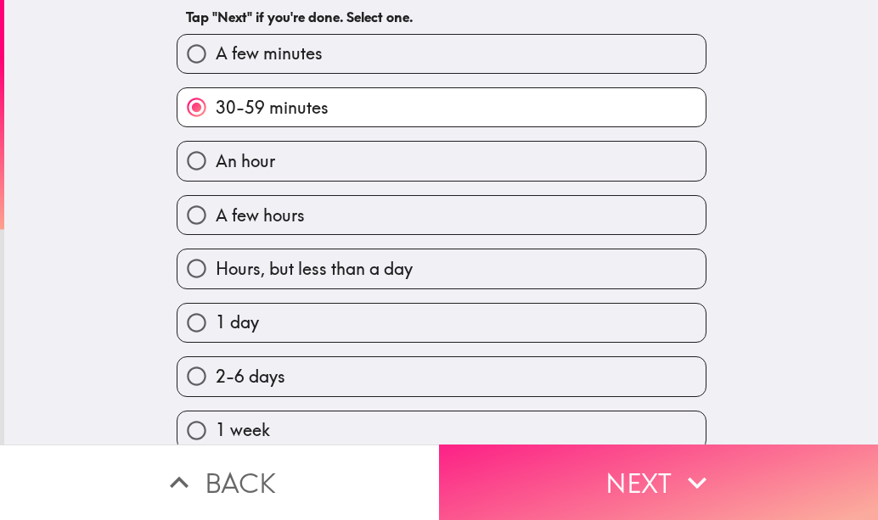
click at [543, 474] on button "Next" at bounding box center [658, 483] width 439 height 76
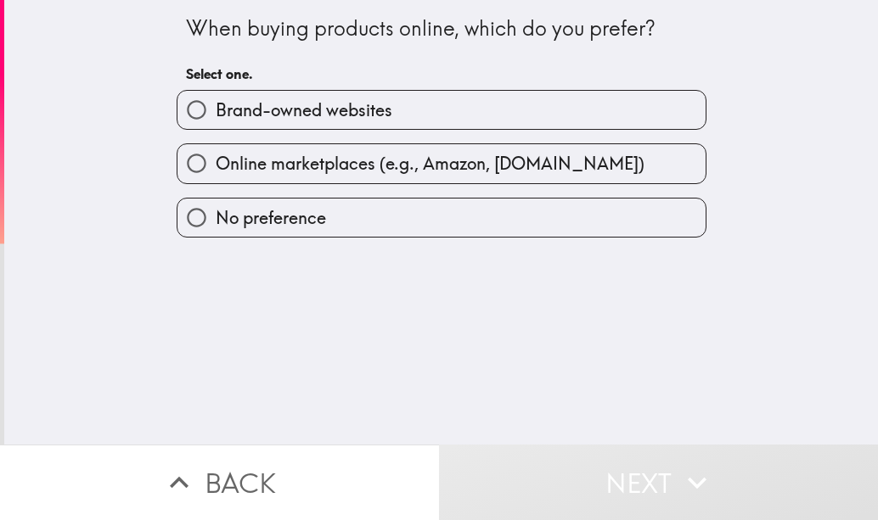
click at [425, 108] on label "Brand-owned websites" at bounding box center [441, 110] width 528 height 38
click at [216, 108] on input "Brand-owned websites" at bounding box center [196, 110] width 38 height 38
radio input "true"
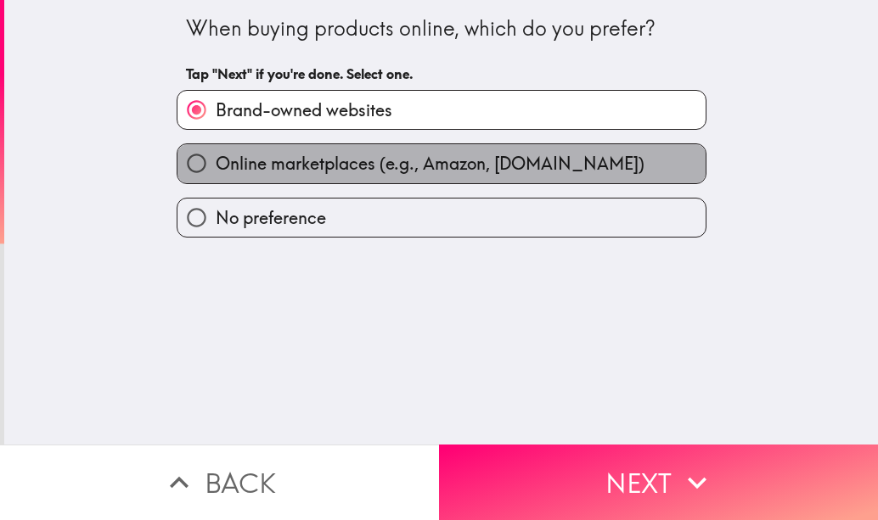
click at [430, 160] on span "Online marketplaces (e.g., Amazon, [DOMAIN_NAME])" at bounding box center [430, 164] width 429 height 24
click at [216, 160] on input "Online marketplaces (e.g., Amazon, [DOMAIN_NAME])" at bounding box center [196, 163] width 38 height 38
radio input "true"
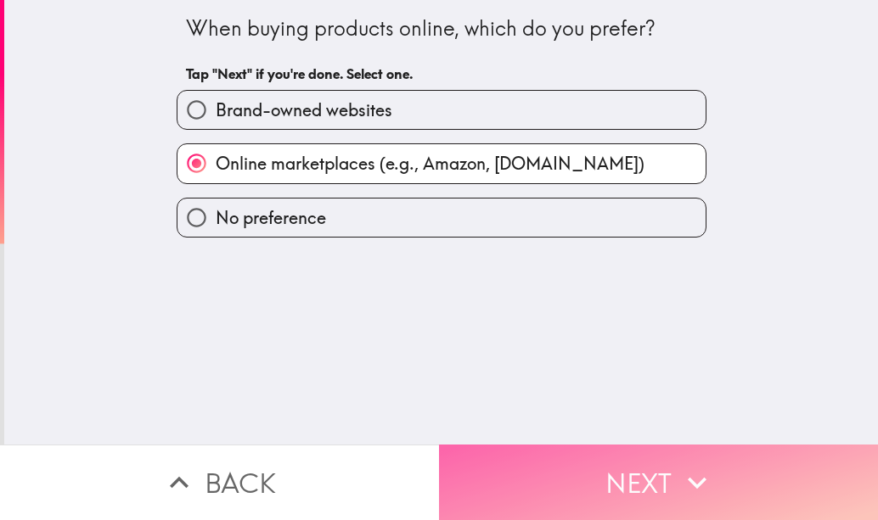
click at [582, 457] on button "Next" at bounding box center [658, 483] width 439 height 76
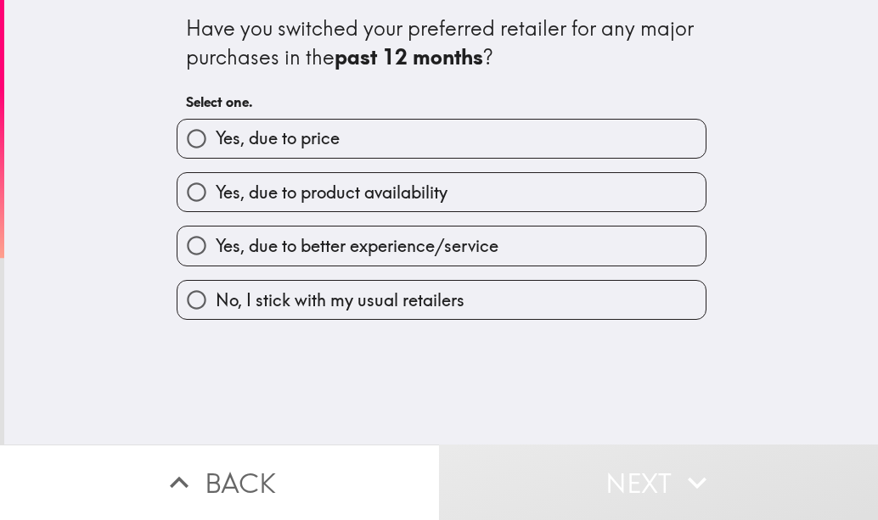
click at [496, 183] on label "Yes, due to product availability" at bounding box center [441, 192] width 528 height 38
click at [216, 183] on input "Yes, due to product availability" at bounding box center [196, 192] width 38 height 38
radio input "true"
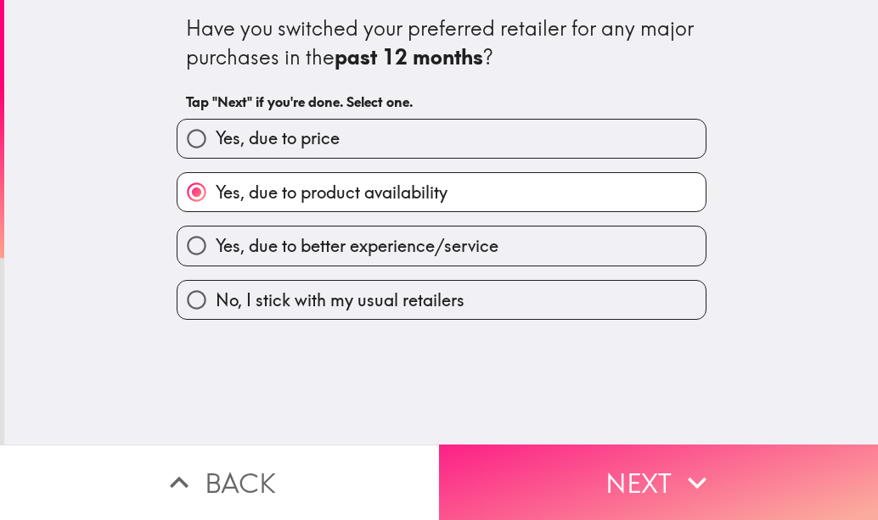
click at [558, 473] on button "Next" at bounding box center [658, 483] width 439 height 76
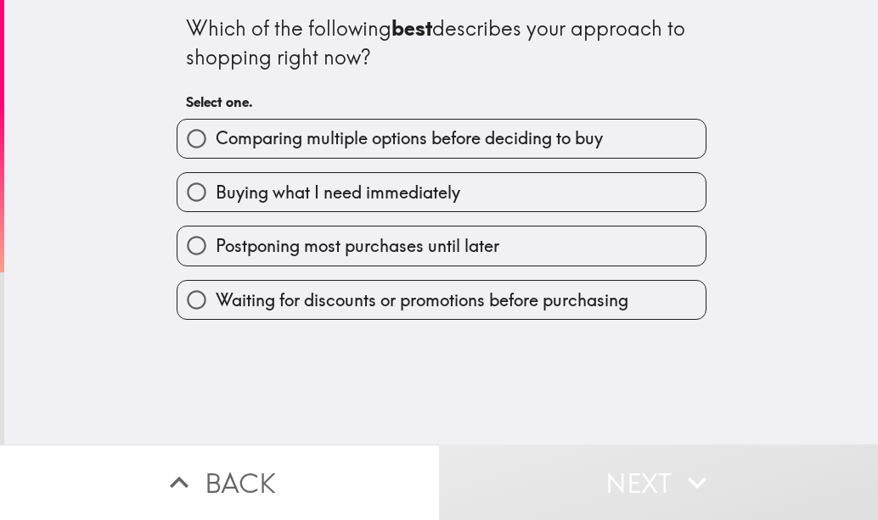
click at [478, 132] on span "Comparing multiple options before deciding to buy" at bounding box center [409, 138] width 387 height 24
click at [216, 132] on input "Comparing multiple options before deciding to buy" at bounding box center [196, 139] width 38 height 38
radio input "true"
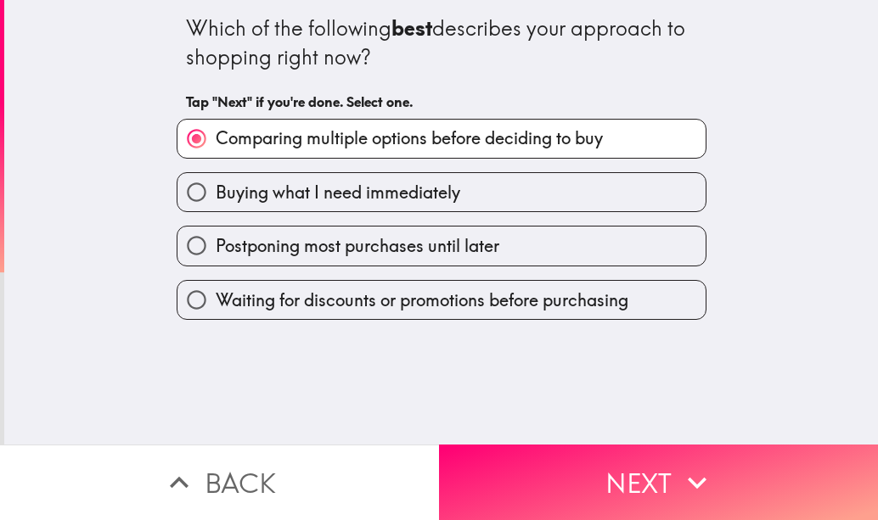
click at [445, 177] on label "Buying what I need immediately" at bounding box center [441, 192] width 528 height 38
click at [216, 177] on input "Buying what I need immediately" at bounding box center [196, 192] width 38 height 38
radio input "true"
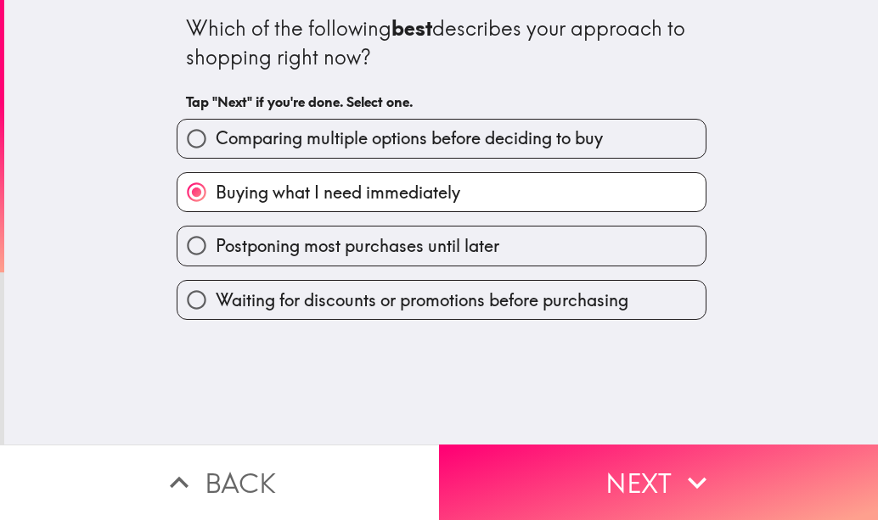
click at [447, 151] on label "Comparing multiple options before deciding to buy" at bounding box center [441, 139] width 528 height 38
click at [216, 151] on input "Comparing multiple options before deciding to buy" at bounding box center [196, 139] width 38 height 38
radio input "true"
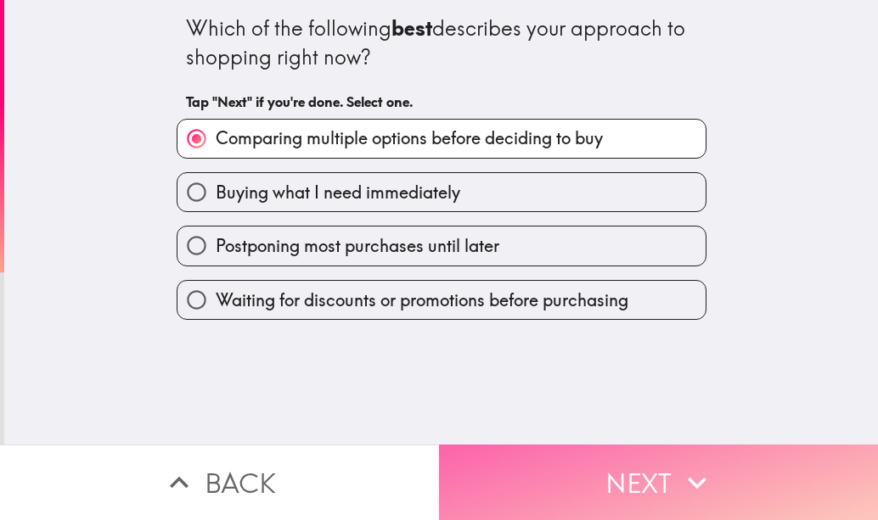
click at [597, 477] on button "Next" at bounding box center [658, 483] width 439 height 76
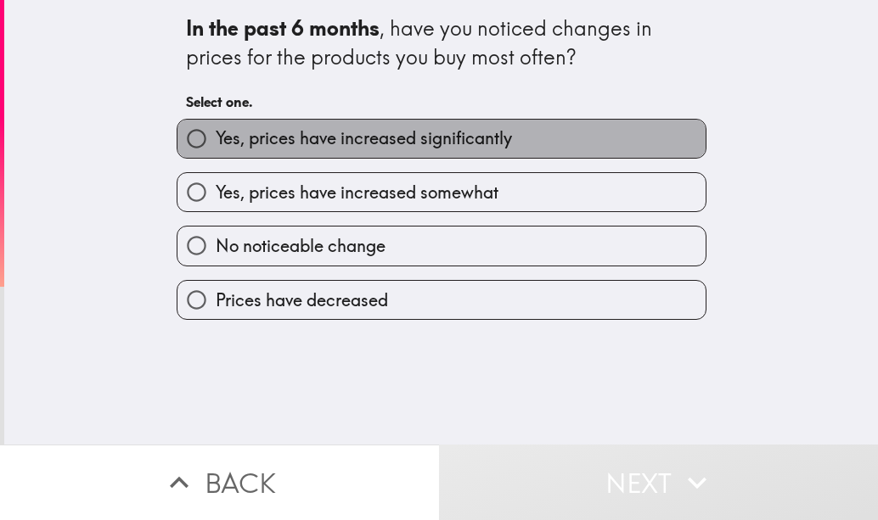
click at [498, 138] on span "Yes, prices have increased significantly" at bounding box center [364, 138] width 296 height 24
click at [216, 138] on input "Yes, prices have increased significantly" at bounding box center [196, 139] width 38 height 38
radio input "true"
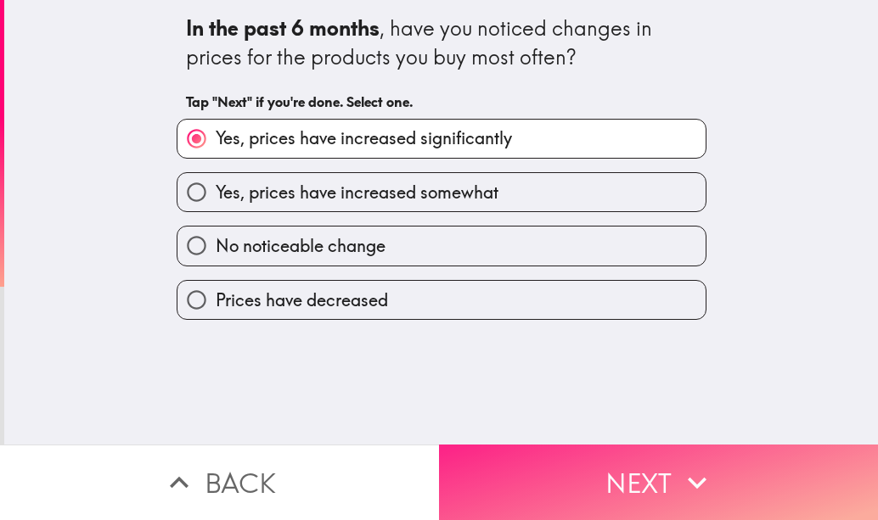
click at [547, 466] on button "Next" at bounding box center [658, 483] width 439 height 76
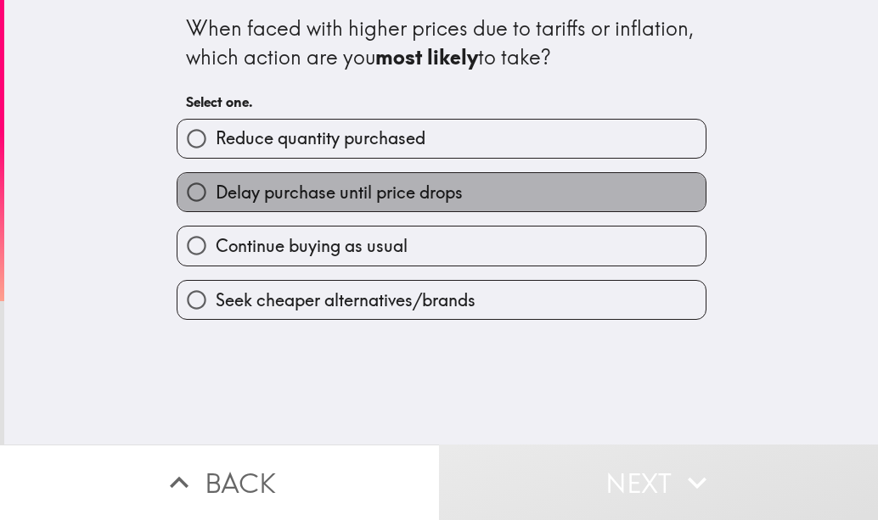
click at [431, 194] on span "Delay purchase until price drops" at bounding box center [339, 193] width 247 height 24
click at [216, 194] on input "Delay purchase until price drops" at bounding box center [196, 192] width 38 height 38
radio input "true"
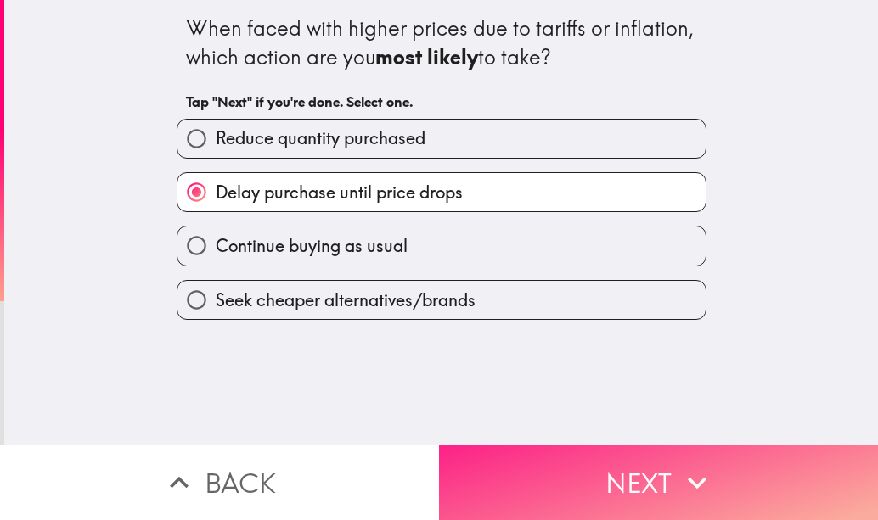
click at [510, 458] on button "Next" at bounding box center [658, 483] width 439 height 76
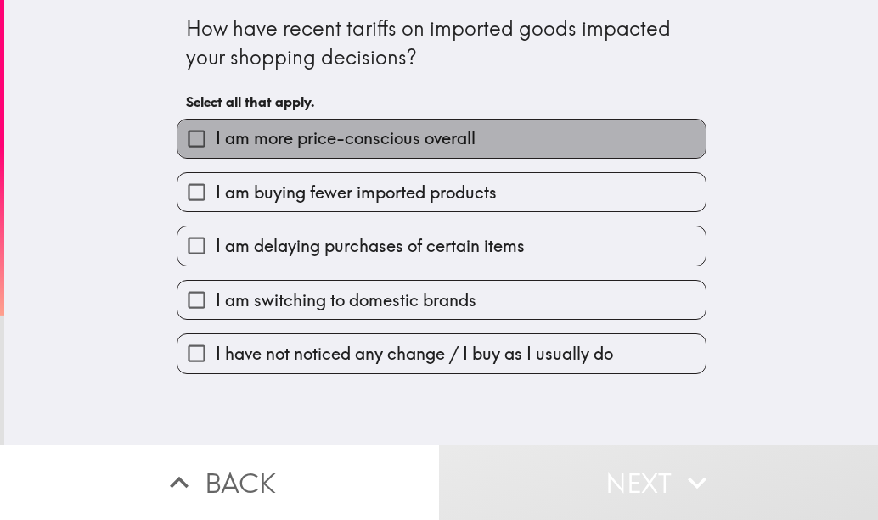
click at [440, 143] on span "I am more price-conscious overall" at bounding box center [346, 138] width 260 height 24
click at [216, 143] on input "I am more price-conscious overall" at bounding box center [196, 139] width 38 height 38
checkbox input "true"
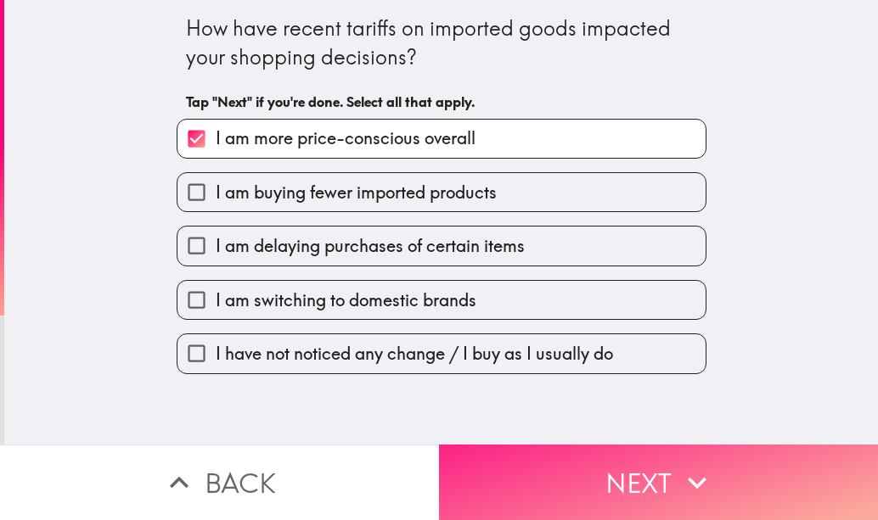
click at [582, 448] on button "Next" at bounding box center [658, 483] width 439 height 76
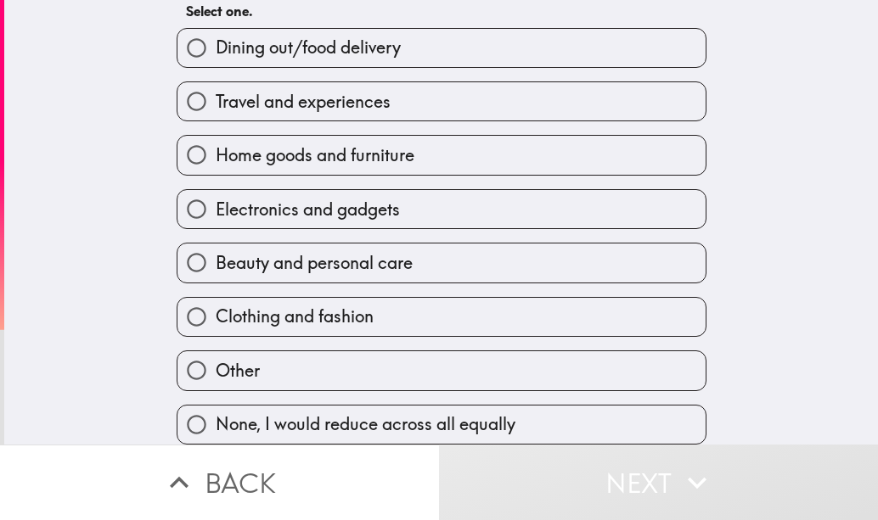
scroll to position [104, 0]
click at [498, 136] on label "Home goods and furniture" at bounding box center [441, 155] width 528 height 38
click at [216, 136] on input "Home goods and furniture" at bounding box center [196, 155] width 38 height 38
radio input "true"
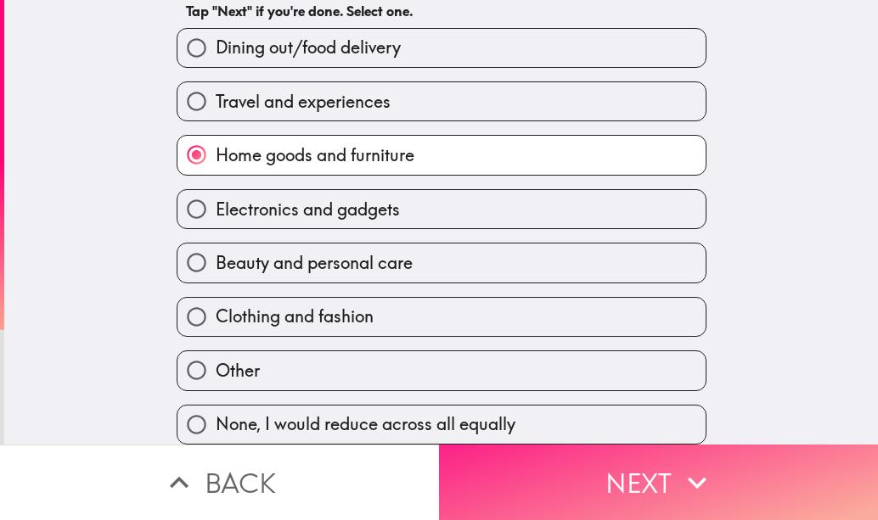
click at [556, 451] on button "Next" at bounding box center [658, 483] width 439 height 76
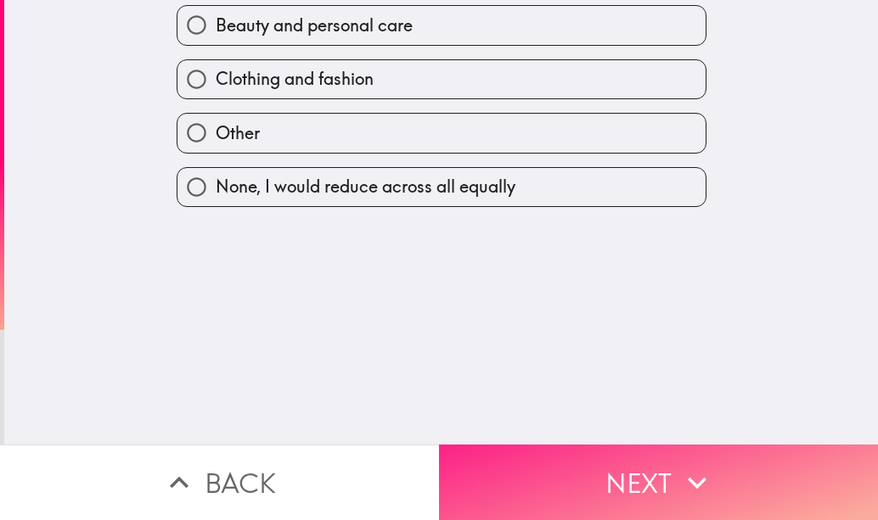
scroll to position [0, 0]
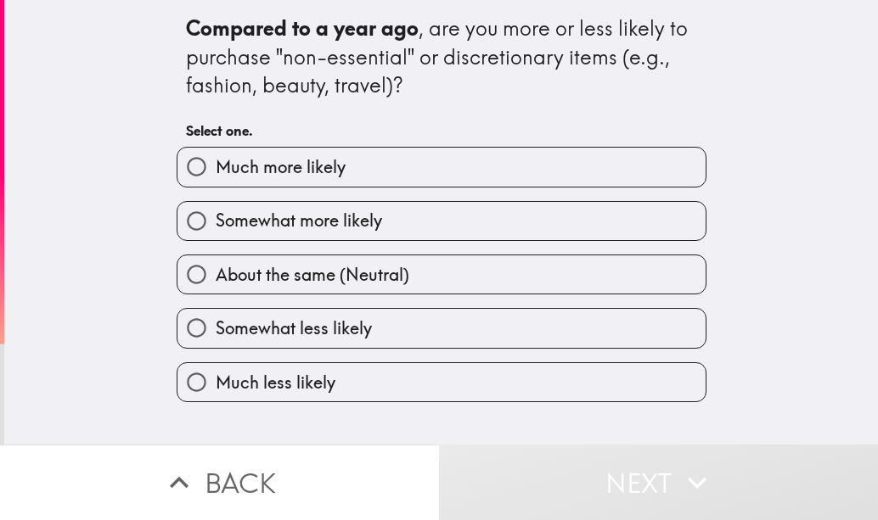
click at [547, 170] on label "Much more likely" at bounding box center [441, 167] width 528 height 38
click at [216, 170] on input "Much more likely" at bounding box center [196, 167] width 38 height 38
radio input "true"
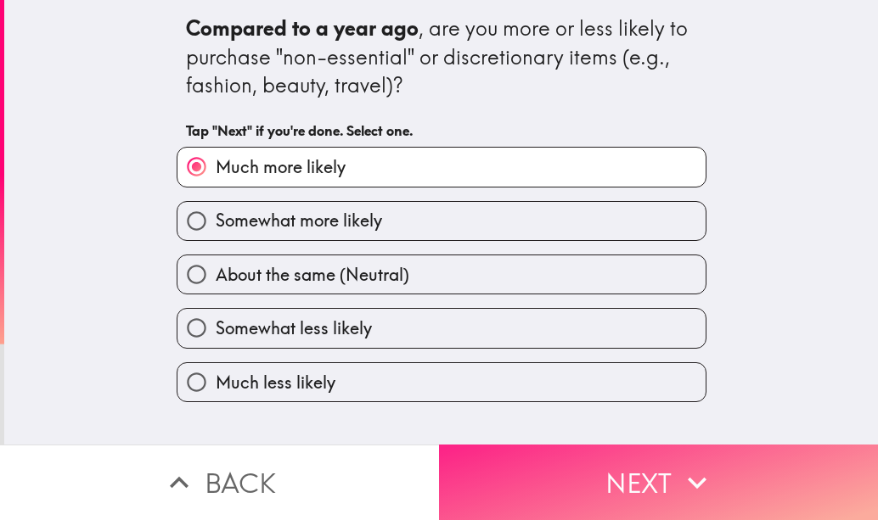
click at [599, 458] on button "Next" at bounding box center [658, 483] width 439 height 76
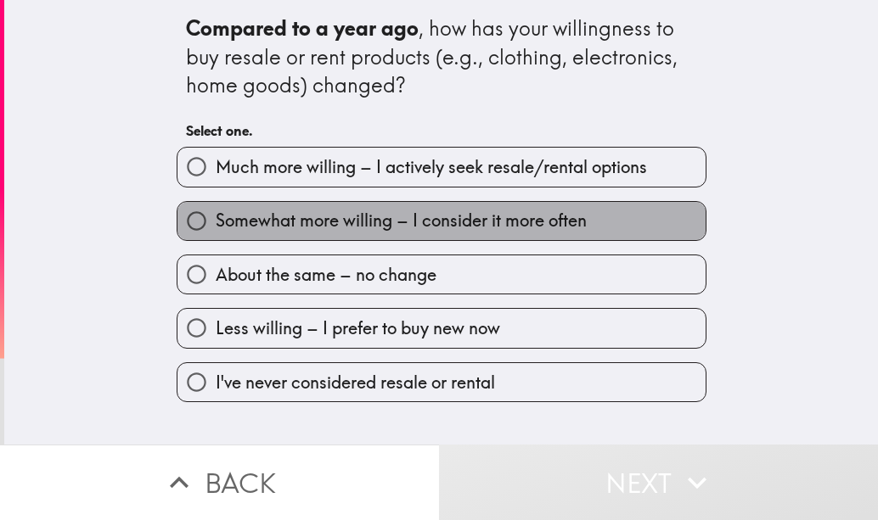
drag, startPoint x: 586, startPoint y: 214, endPoint x: 586, endPoint y: 224, distance: 10.2
click at [586, 212] on label "Somewhat more willing – I consider it more often" at bounding box center [441, 221] width 528 height 38
click at [216, 212] on input "Somewhat more willing – I consider it more often" at bounding box center [196, 221] width 38 height 38
radio input "true"
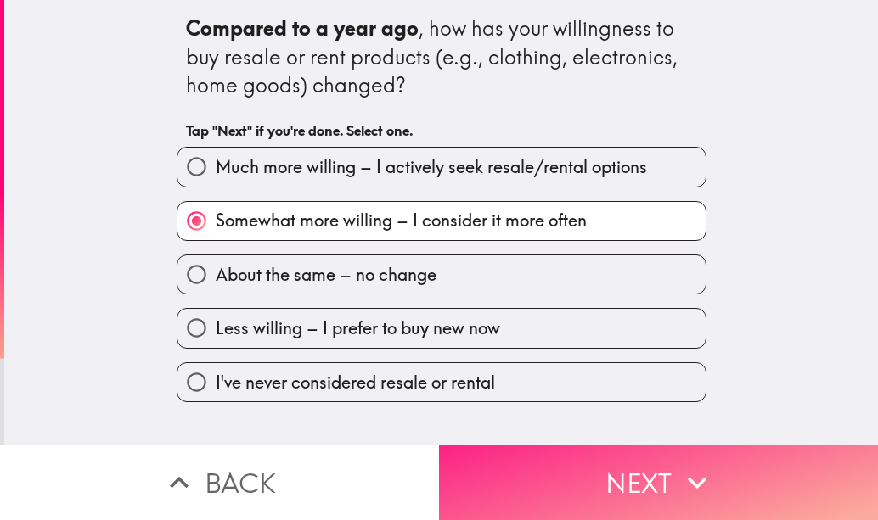
click at [628, 465] on button "Next" at bounding box center [658, 483] width 439 height 76
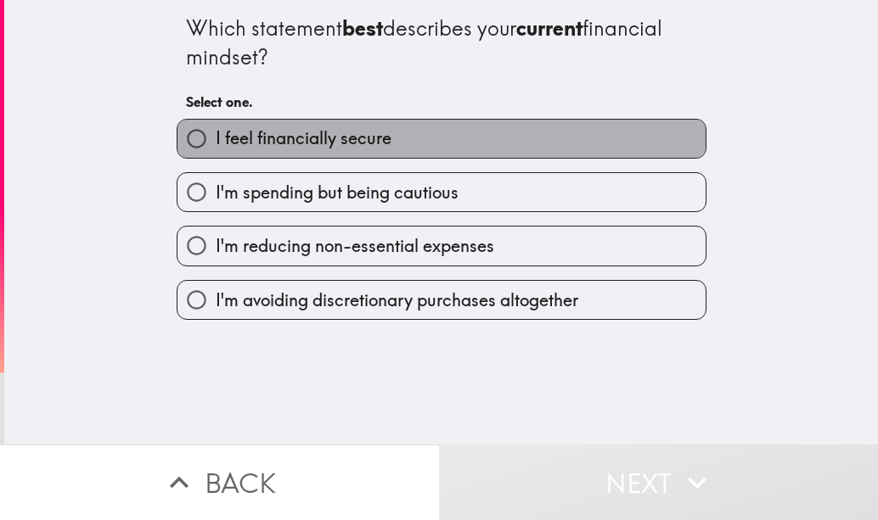
click at [521, 137] on label "I feel financially secure" at bounding box center [441, 139] width 528 height 38
click at [216, 137] on input "I feel financially secure" at bounding box center [196, 139] width 38 height 38
radio input "true"
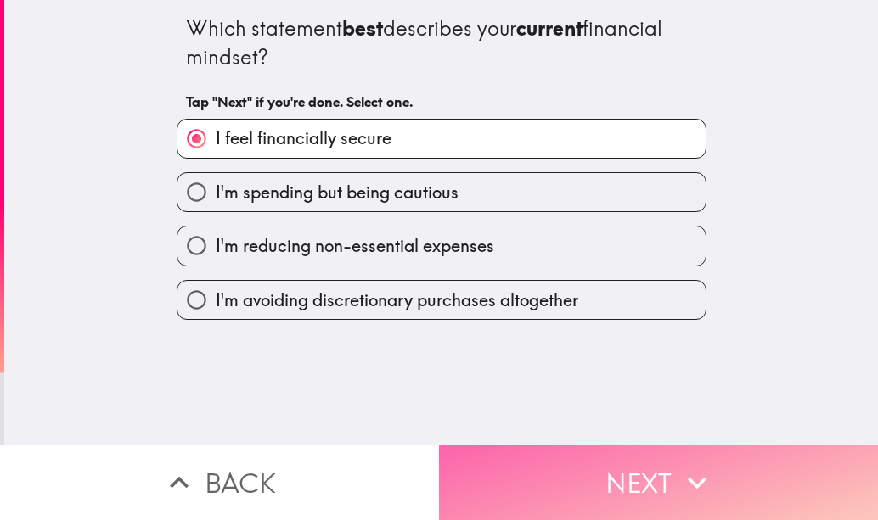
click at [615, 451] on button "Next" at bounding box center [658, 483] width 439 height 76
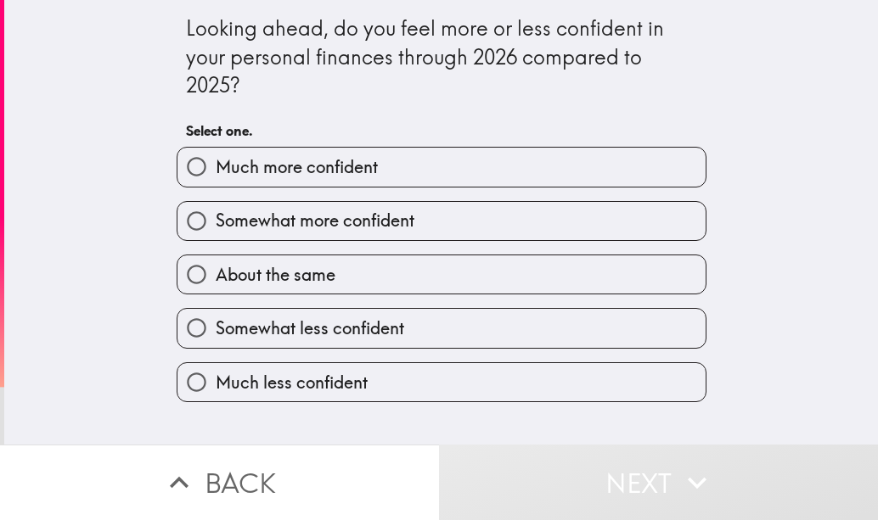
click at [573, 197] on div "Somewhat more confident" at bounding box center [434, 214] width 543 height 53
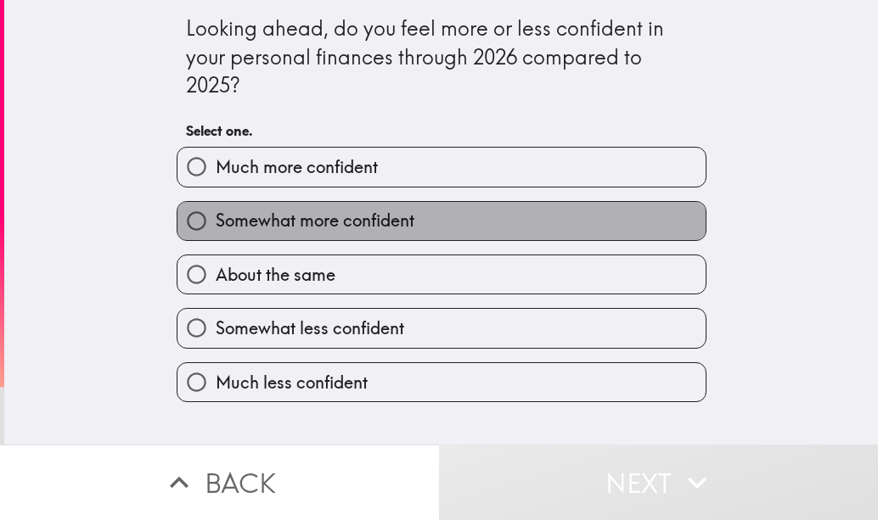
click at [558, 217] on label "Somewhat more confident" at bounding box center [441, 221] width 528 height 38
click at [216, 217] on input "Somewhat more confident" at bounding box center [196, 221] width 38 height 38
radio input "true"
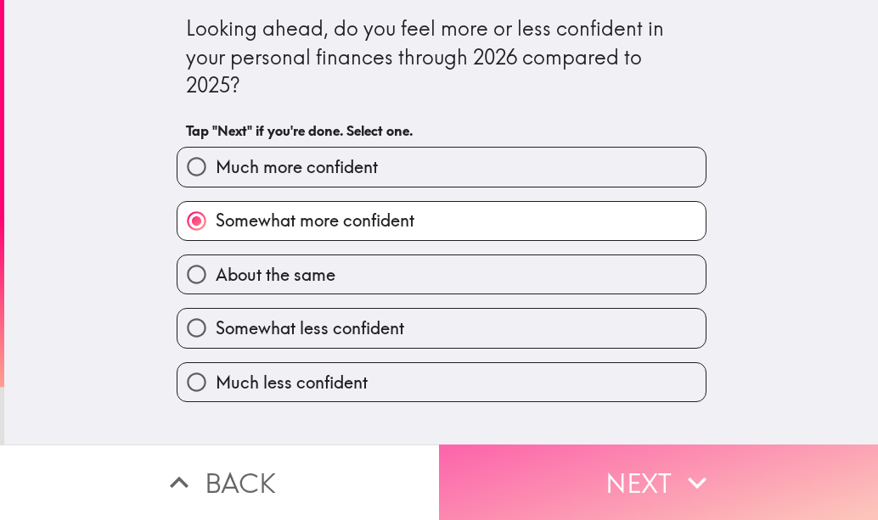
click at [558, 477] on button "Next" at bounding box center [658, 483] width 439 height 76
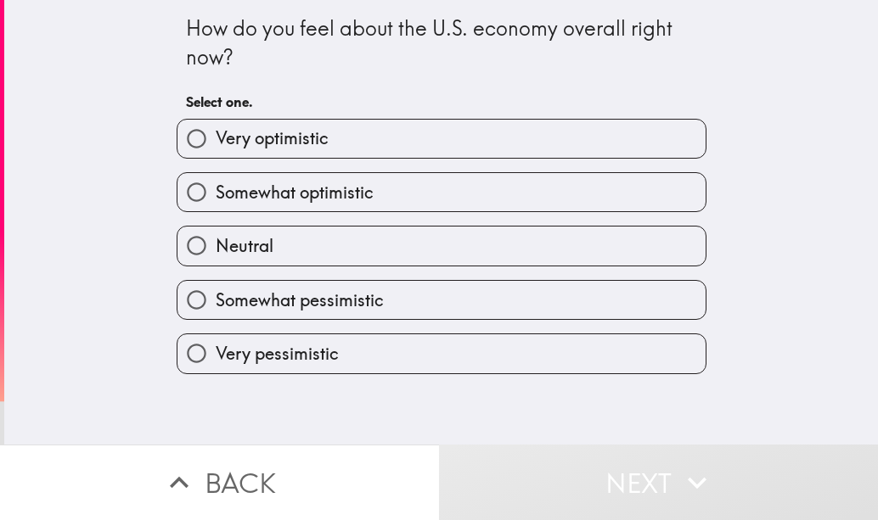
click at [563, 143] on label "Very optimistic" at bounding box center [441, 139] width 528 height 38
click at [216, 143] on input "Very optimistic" at bounding box center [196, 139] width 38 height 38
radio input "true"
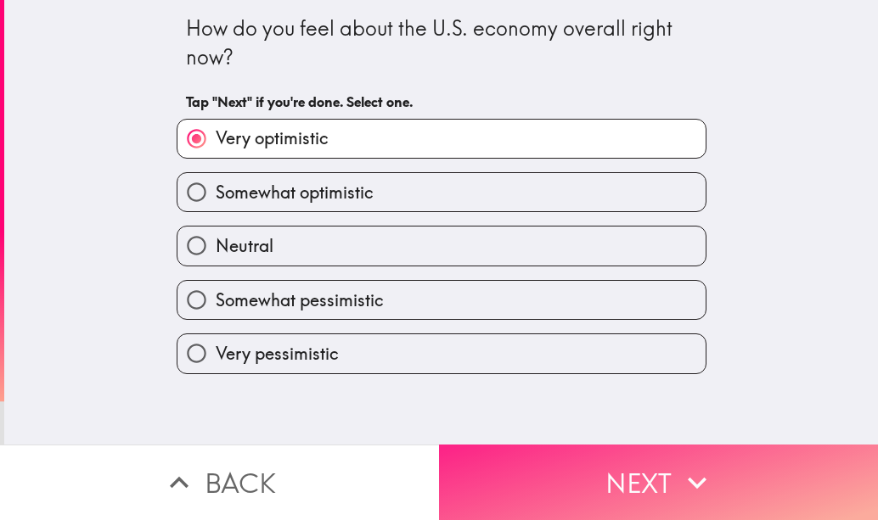
click at [593, 458] on button "Next" at bounding box center [658, 483] width 439 height 76
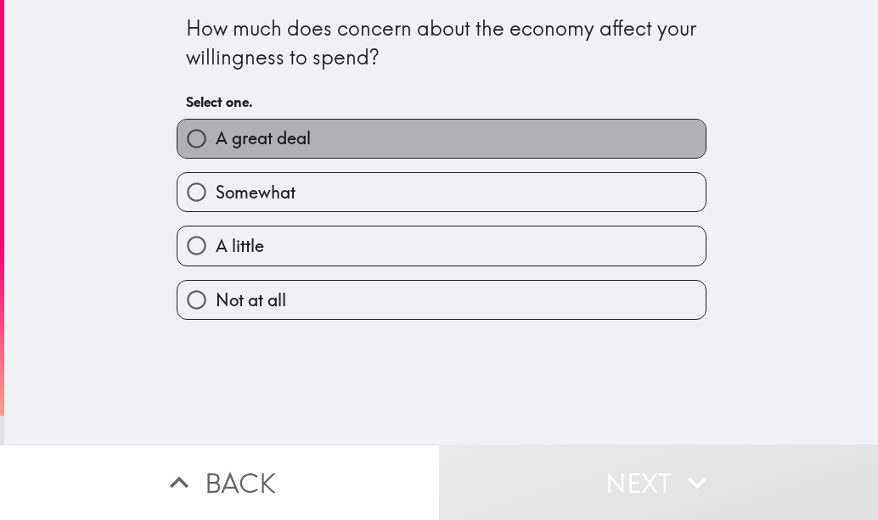
click at [525, 135] on label "A great deal" at bounding box center [441, 139] width 528 height 38
click at [216, 135] on input "A great deal" at bounding box center [196, 139] width 38 height 38
radio input "true"
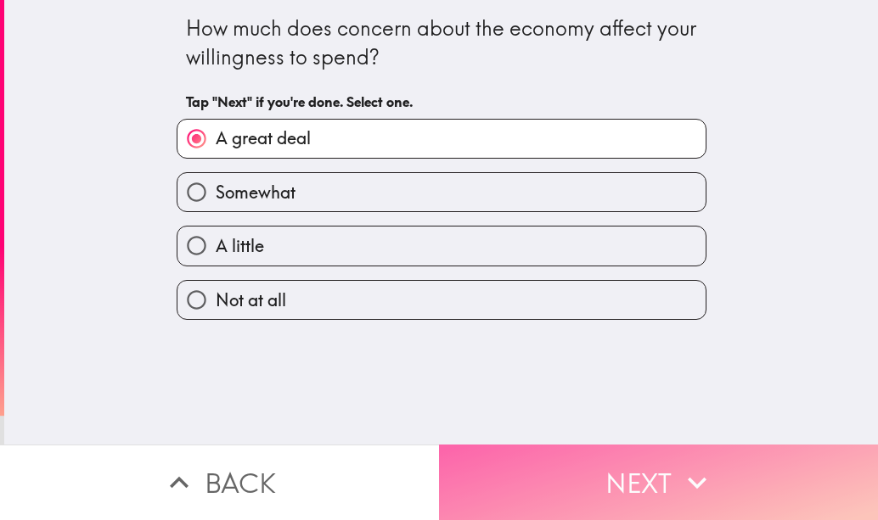
click at [541, 471] on button "Next" at bounding box center [658, 483] width 439 height 76
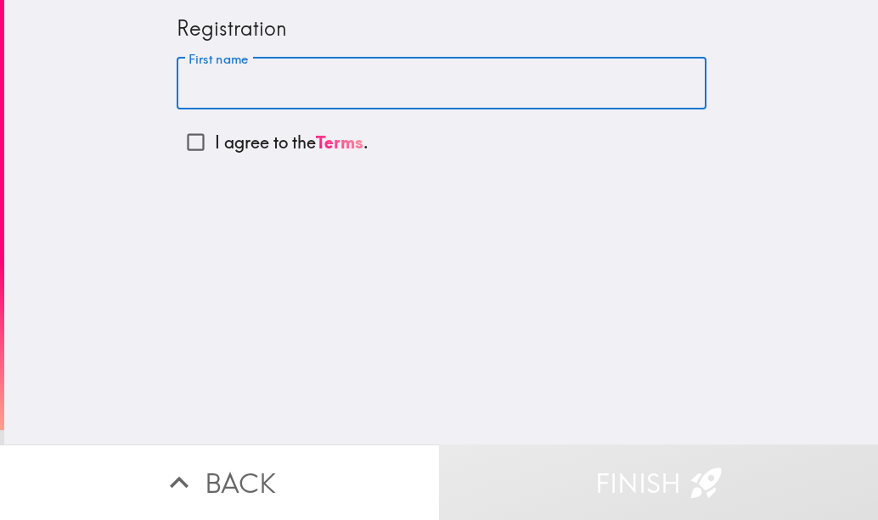
click at [570, 98] on input "First name" at bounding box center [442, 84] width 530 height 53
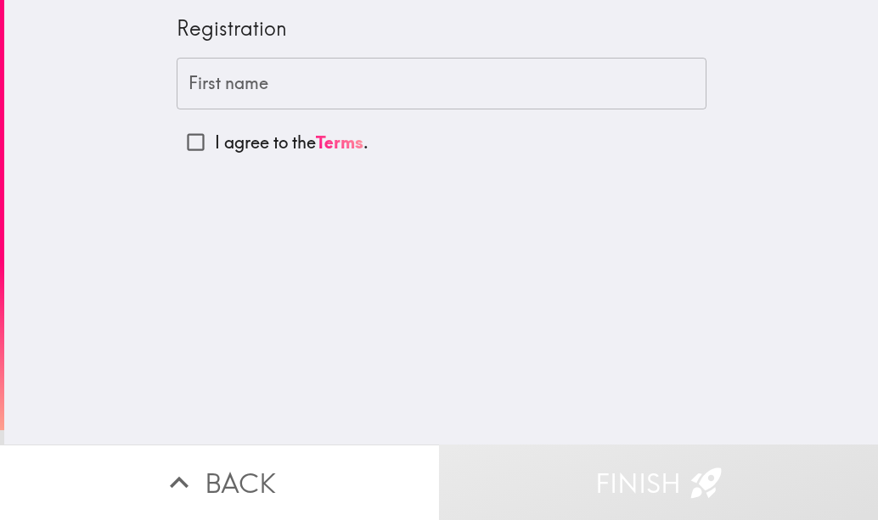
click at [498, 76] on input "First name" at bounding box center [442, 84] width 530 height 53
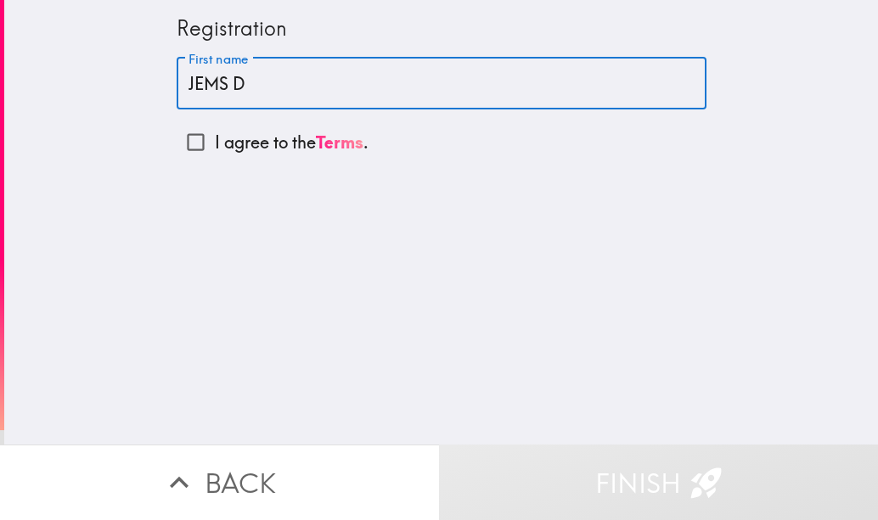
type input "JEMS D"
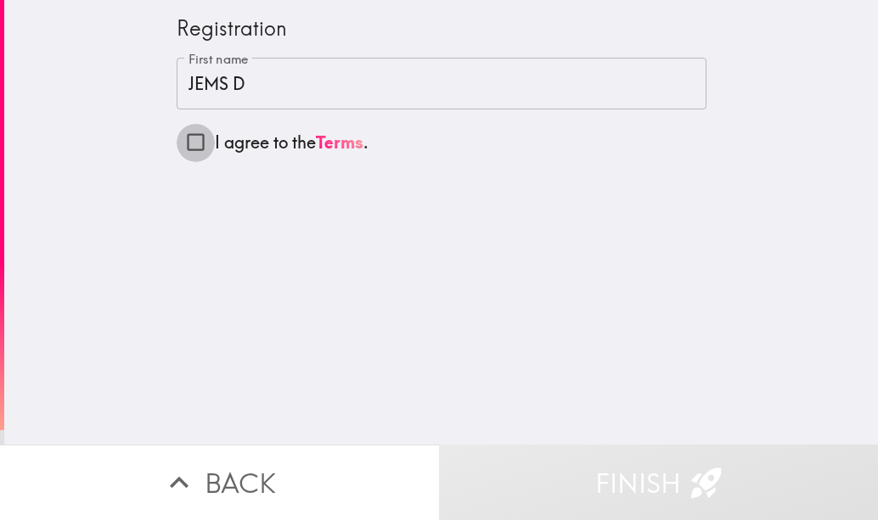
click at [187, 137] on input "I agree to the Terms ." at bounding box center [196, 142] width 38 height 38
checkbox input "true"
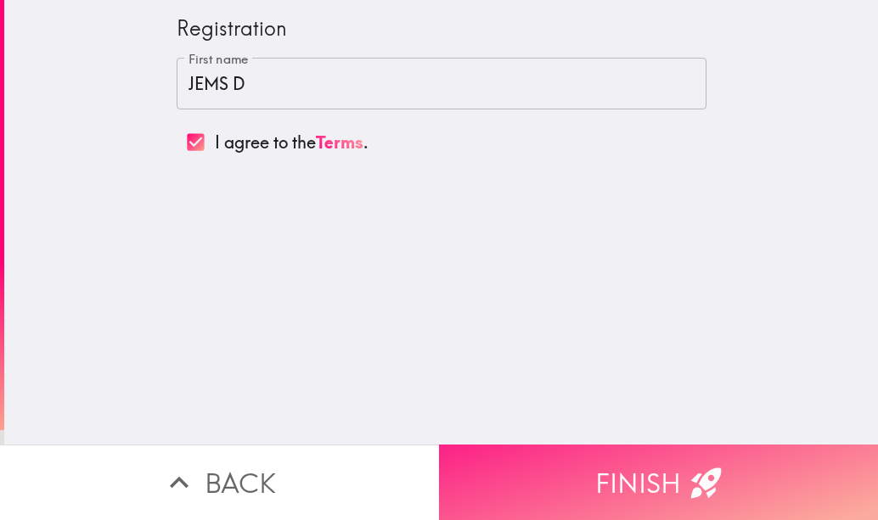
click at [540, 484] on button "Finish" at bounding box center [658, 483] width 439 height 76
